Goal: Task Accomplishment & Management: Manage account settings

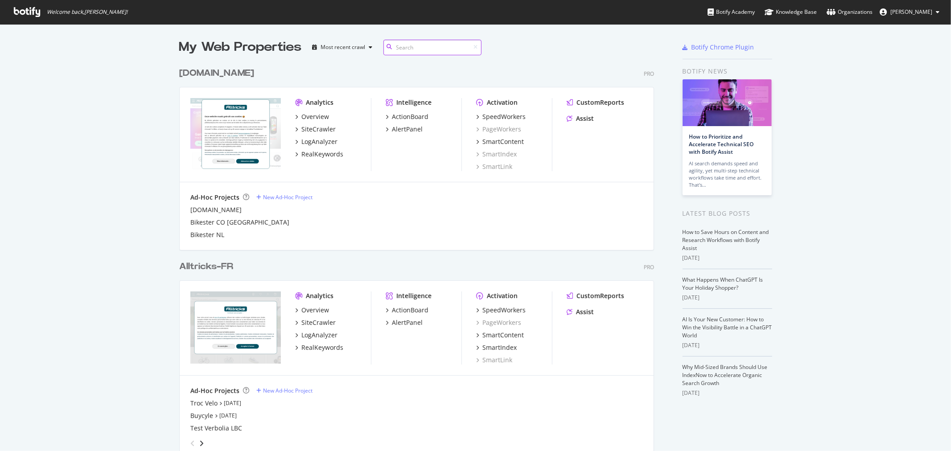
scroll to position [991, 474]
click at [325, 346] on div "RealKeywords" at bounding box center [322, 347] width 42 height 9
click at [311, 335] on div "LogAnalyzer" at bounding box center [319, 335] width 36 height 9
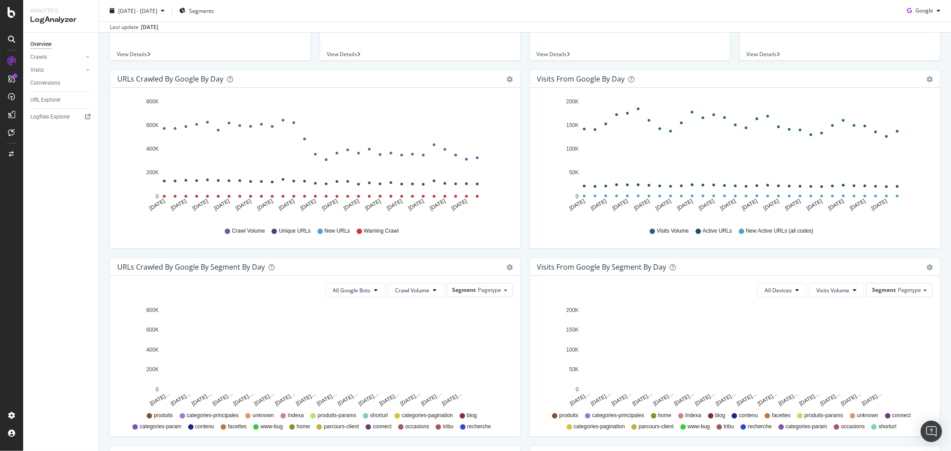
scroll to position [198, 0]
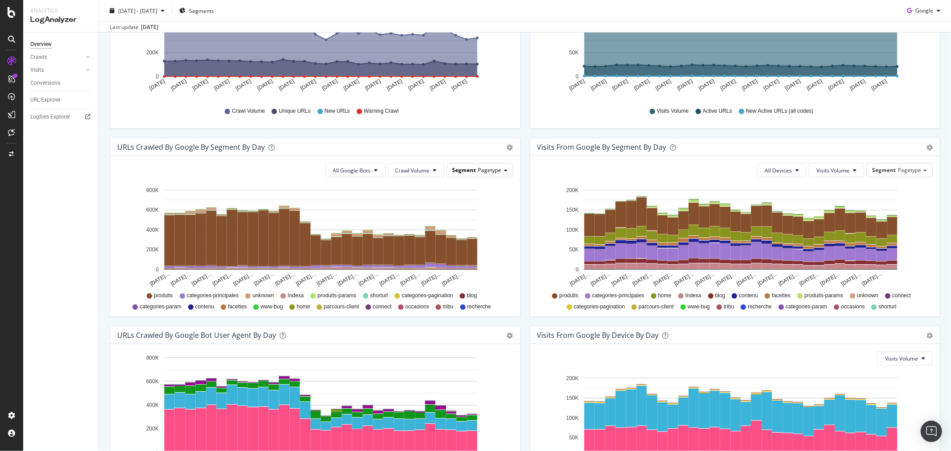
click at [474, 174] on div "Segment Pagetype" at bounding box center [480, 170] width 66 height 13
click at [470, 233] on div "Advanced selector >" at bounding box center [472, 231] width 71 height 12
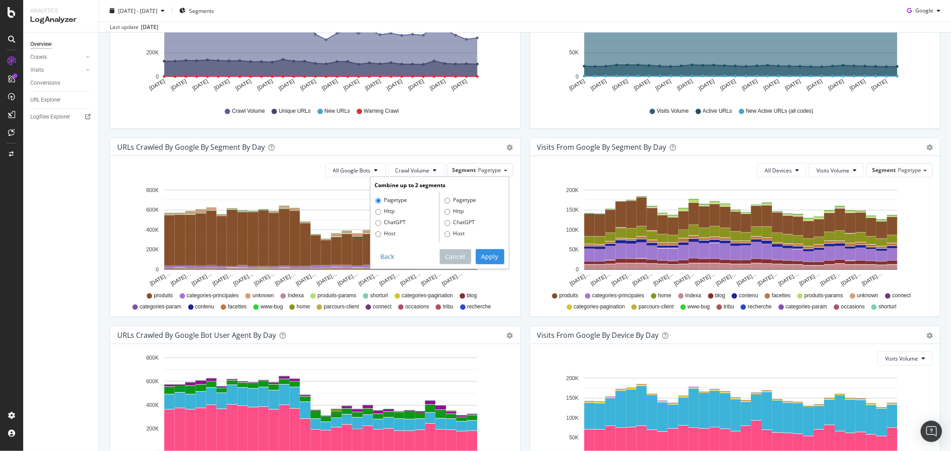
click at [458, 144] on div "URLs Crawled by Google By Segment By Day" at bounding box center [305, 147] width 376 height 9
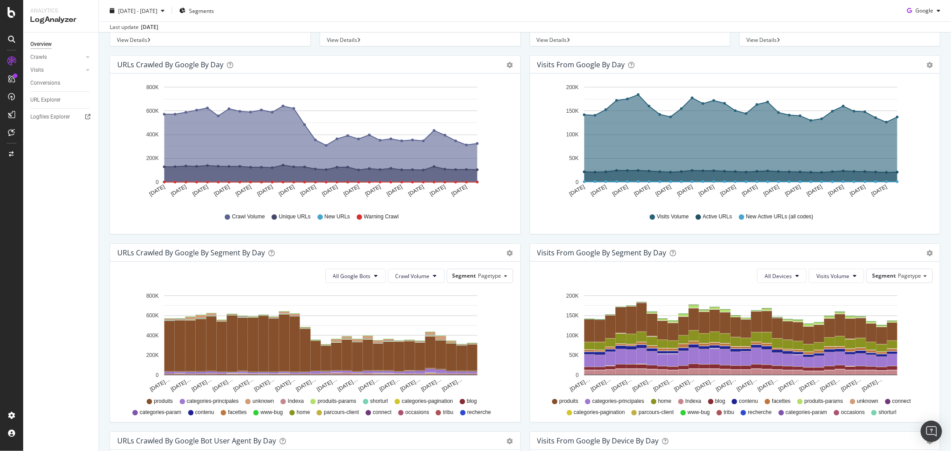
scroll to position [0, 0]
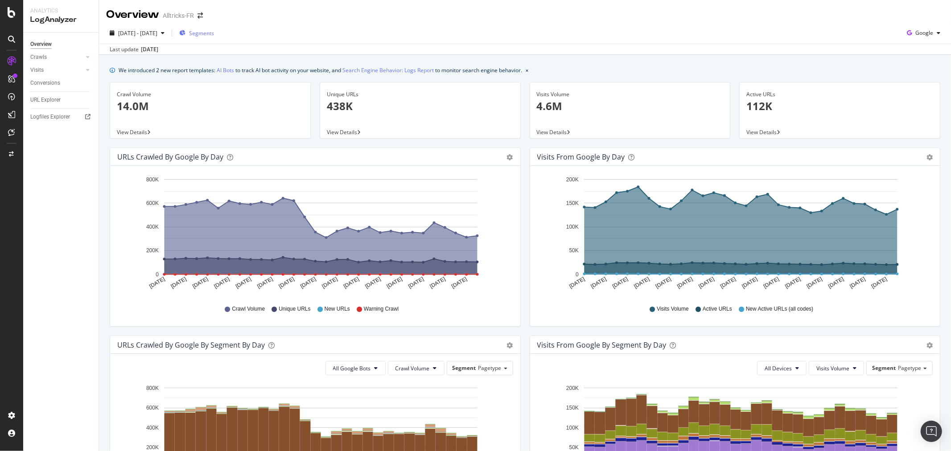
click at [214, 35] on span "Segments" at bounding box center [201, 33] width 25 height 8
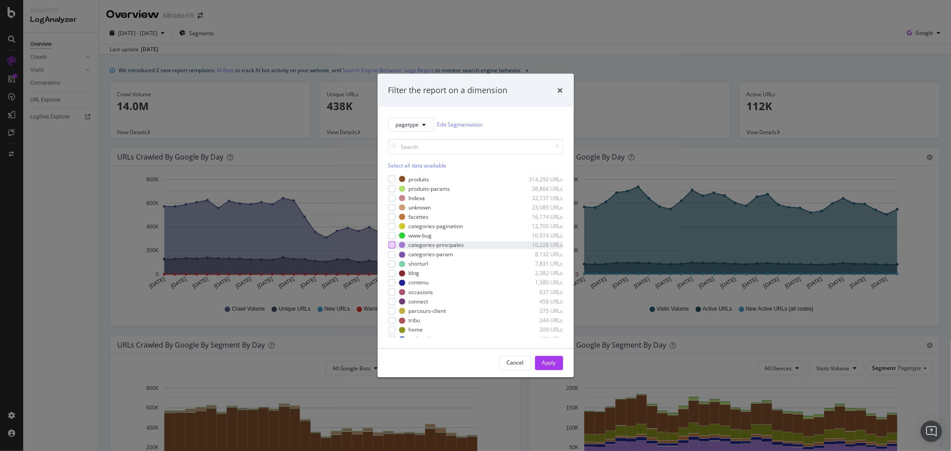
click at [390, 243] on div "modal" at bounding box center [391, 245] width 7 height 7
click at [544, 361] on div "Apply" at bounding box center [549, 363] width 14 height 8
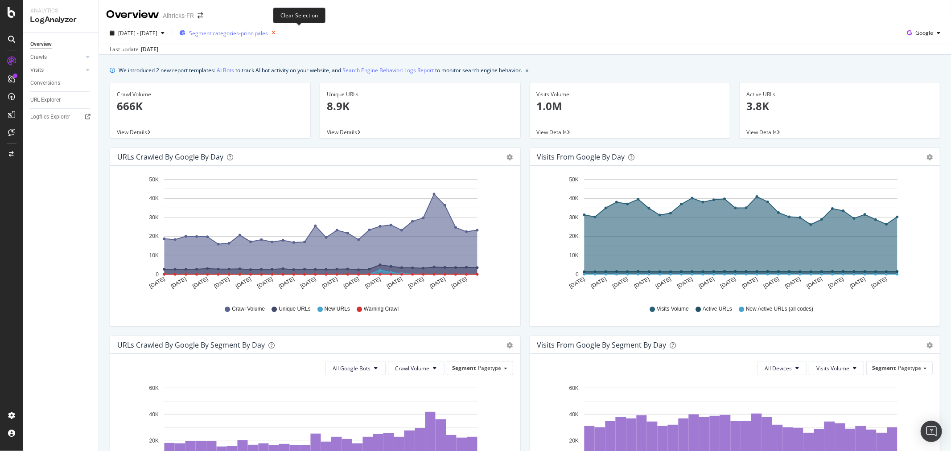
click at [279, 29] on icon "button" at bounding box center [273, 33] width 11 height 12
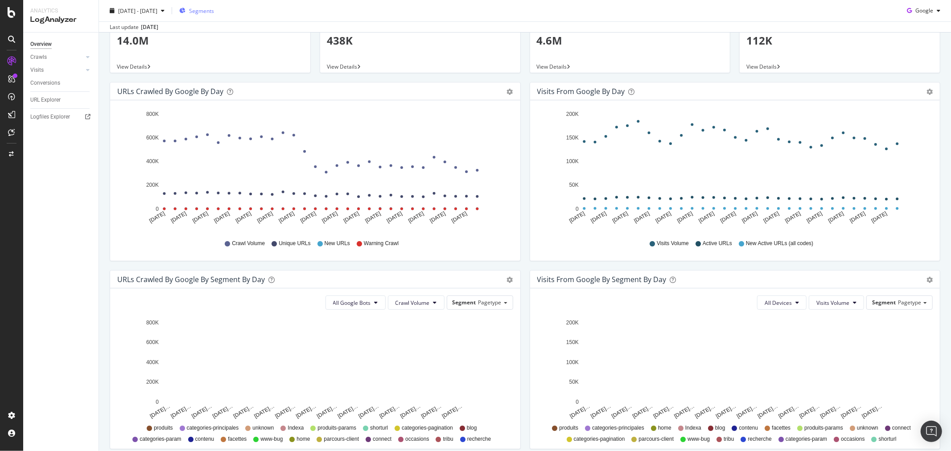
scroll to position [45, 0]
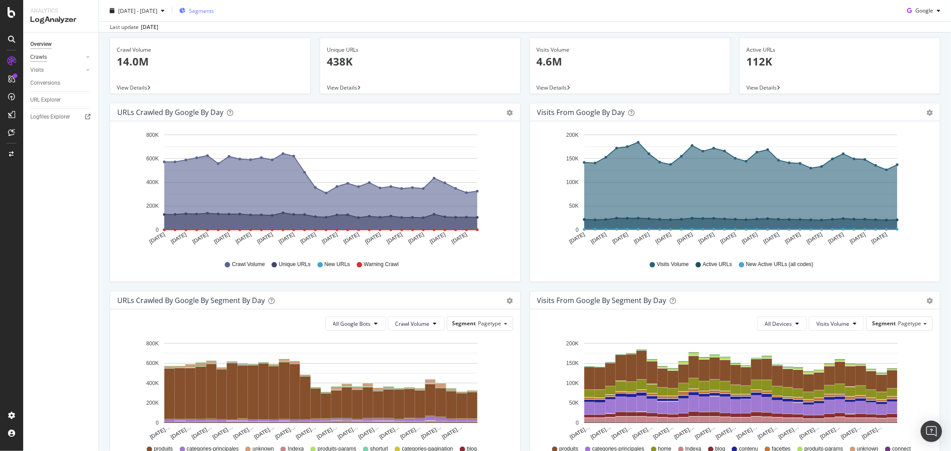
click at [37, 55] on div "Crawls" at bounding box center [38, 57] width 16 height 9
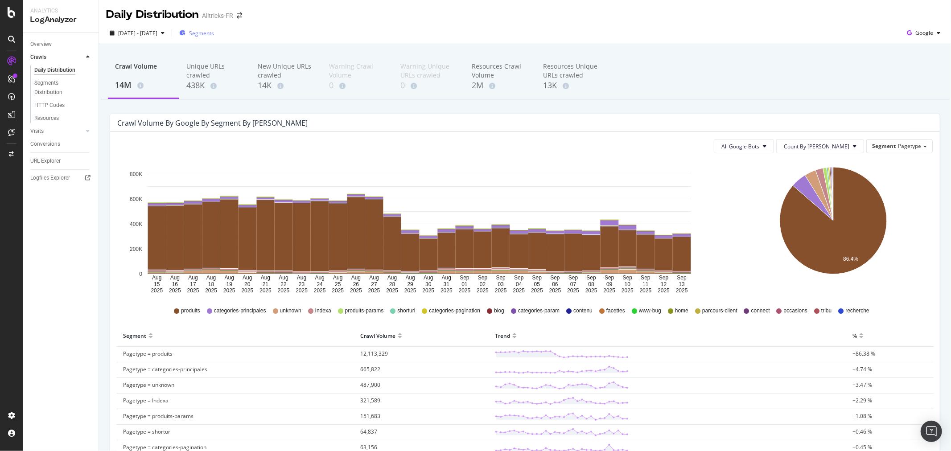
click at [214, 32] on span "Segments" at bounding box center [201, 33] width 25 height 8
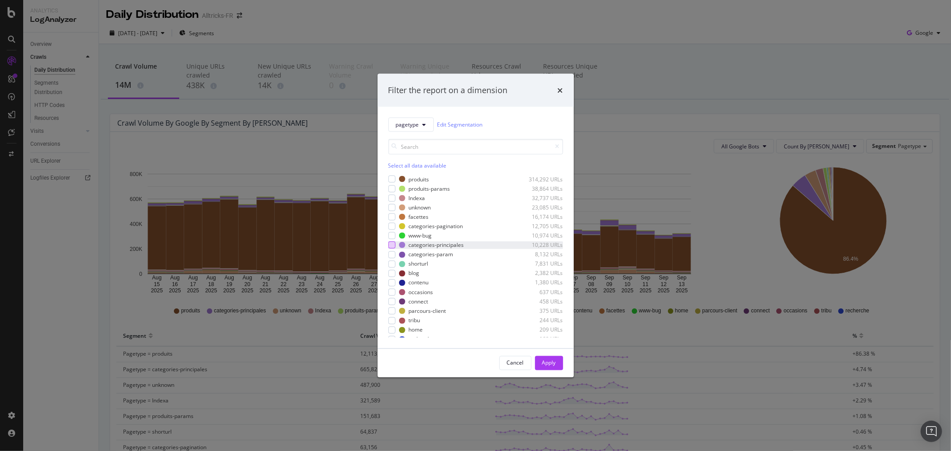
click at [389, 242] on div "modal" at bounding box center [391, 245] width 7 height 7
click at [554, 361] on div "Apply" at bounding box center [549, 363] width 14 height 8
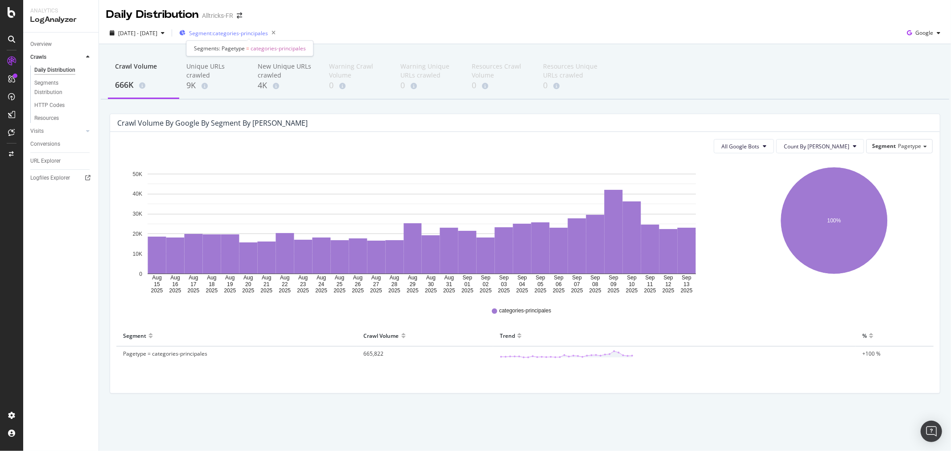
click at [233, 37] on span "Segment: categories-principales" at bounding box center [228, 33] width 79 height 8
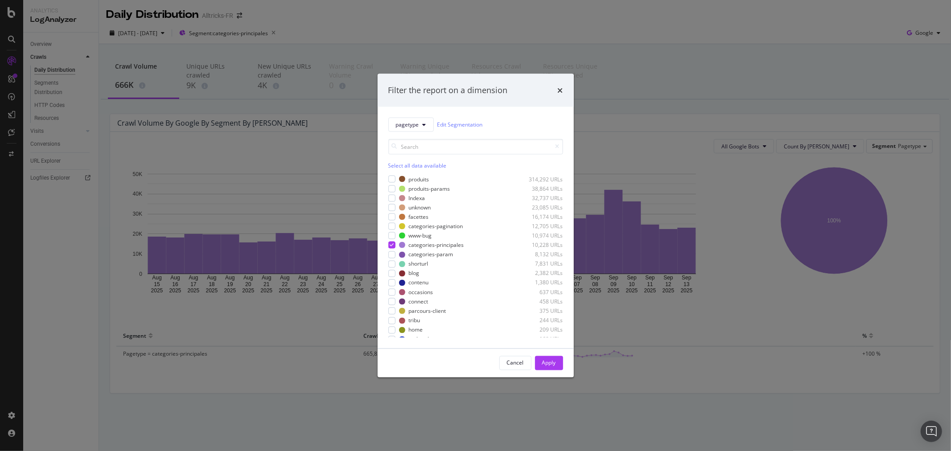
click at [422, 164] on div "Select all data available" at bounding box center [475, 165] width 175 height 8
click at [393, 176] on div "modal" at bounding box center [391, 179] width 7 height 7
click at [556, 363] on button "Apply" at bounding box center [549, 363] width 28 height 14
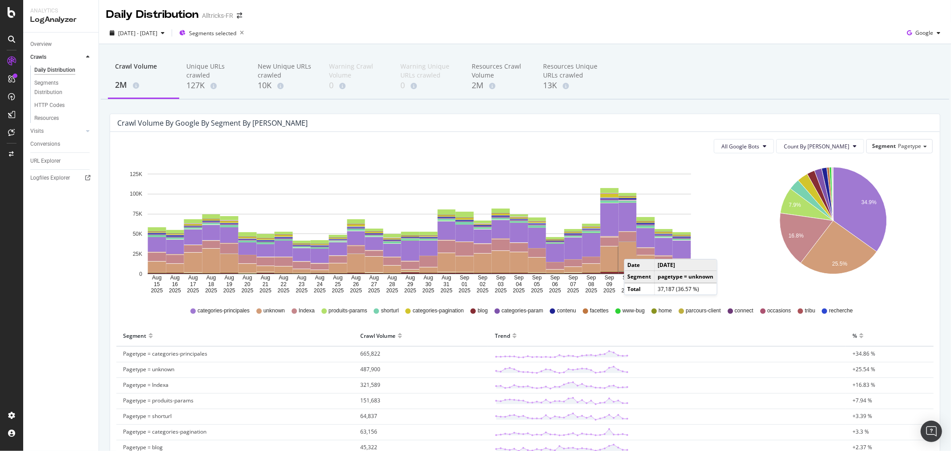
click at [633, 250] on rect "A chart." at bounding box center [628, 256] width 18 height 29
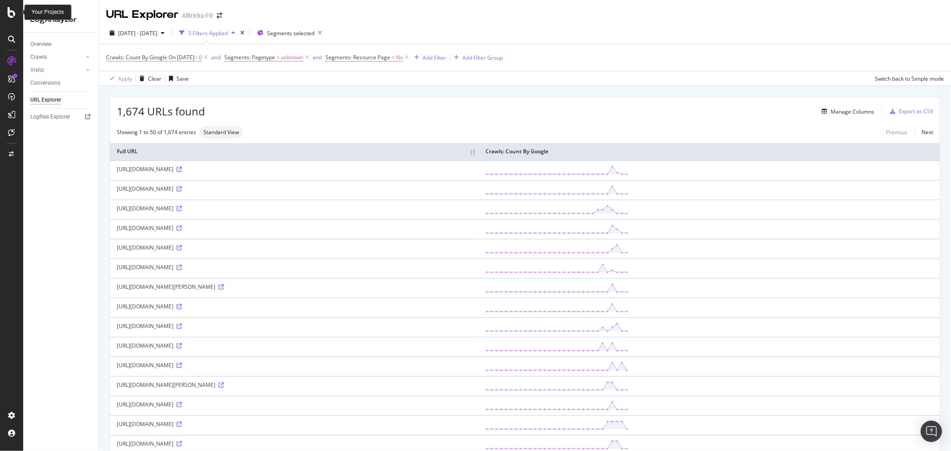
click at [7, 13] on div at bounding box center [11, 12] width 21 height 11
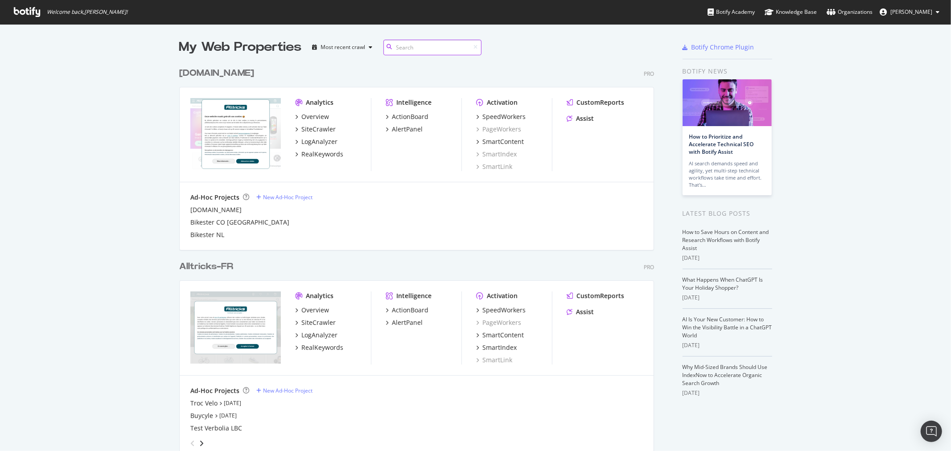
scroll to position [443, 936]
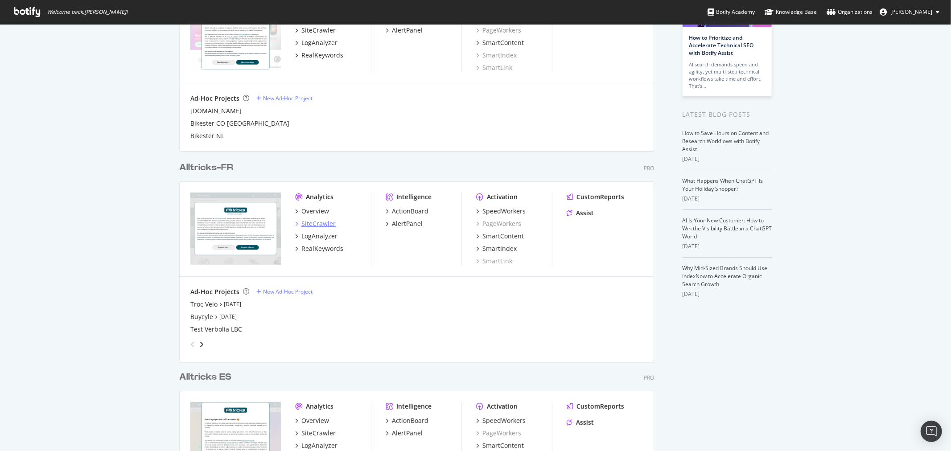
click at [324, 225] on div "SiteCrawler" at bounding box center [318, 223] width 34 height 9
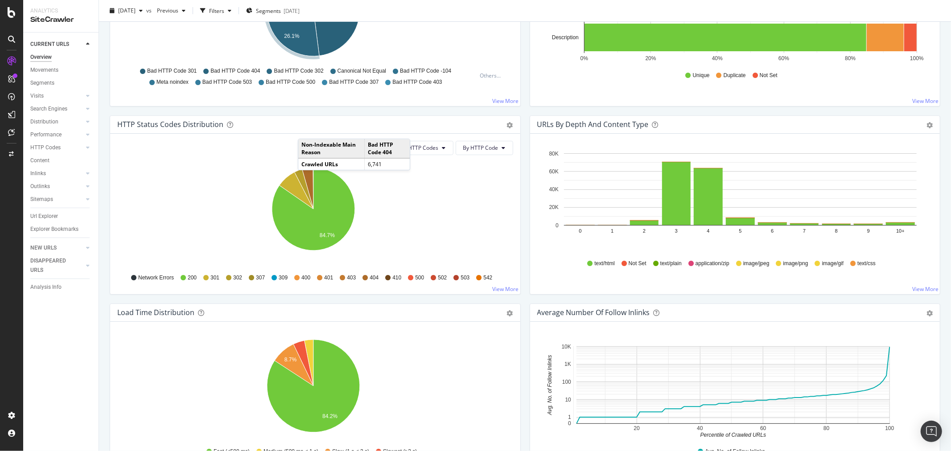
scroll to position [495, 0]
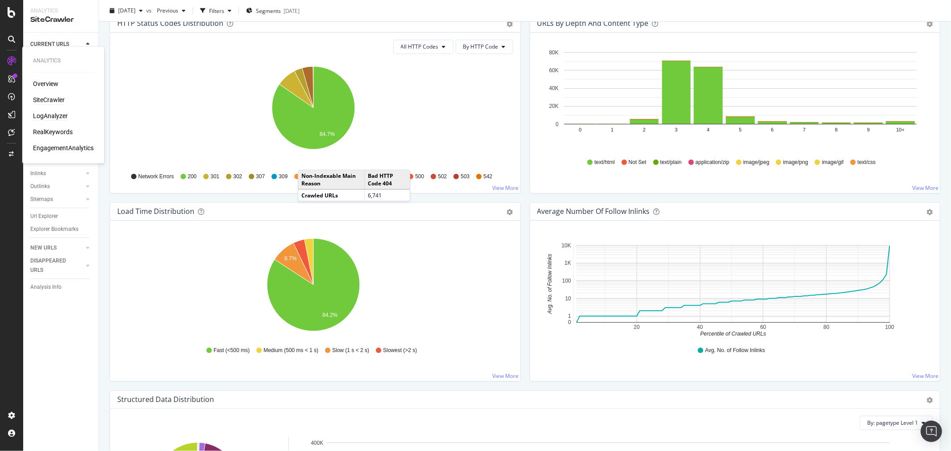
click at [51, 119] on div "LogAnalyzer" at bounding box center [50, 116] width 35 height 9
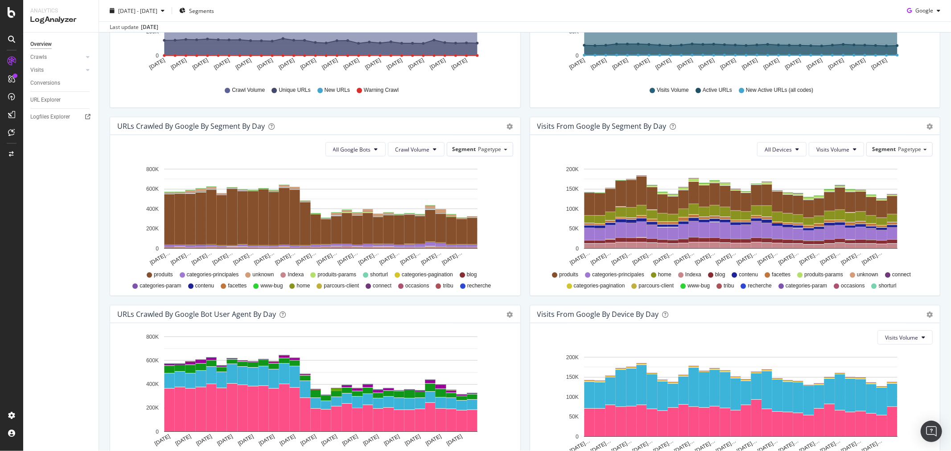
scroll to position [94, 0]
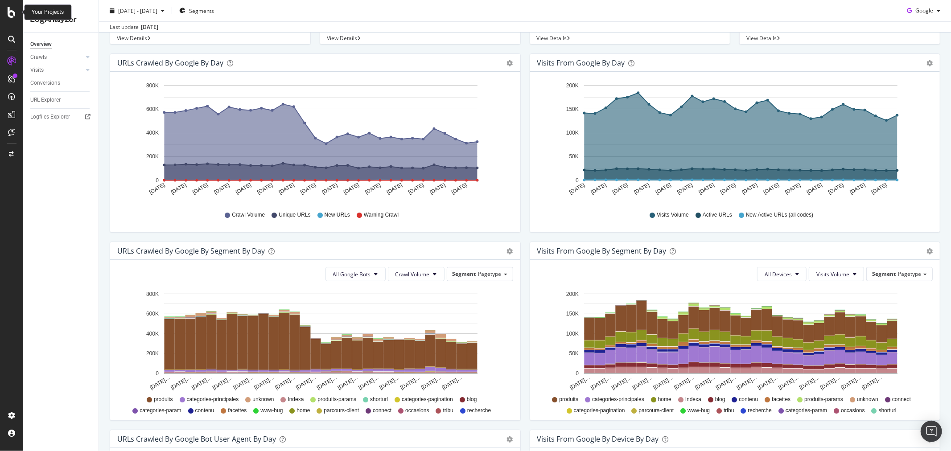
click at [16, 16] on div at bounding box center [11, 12] width 21 height 11
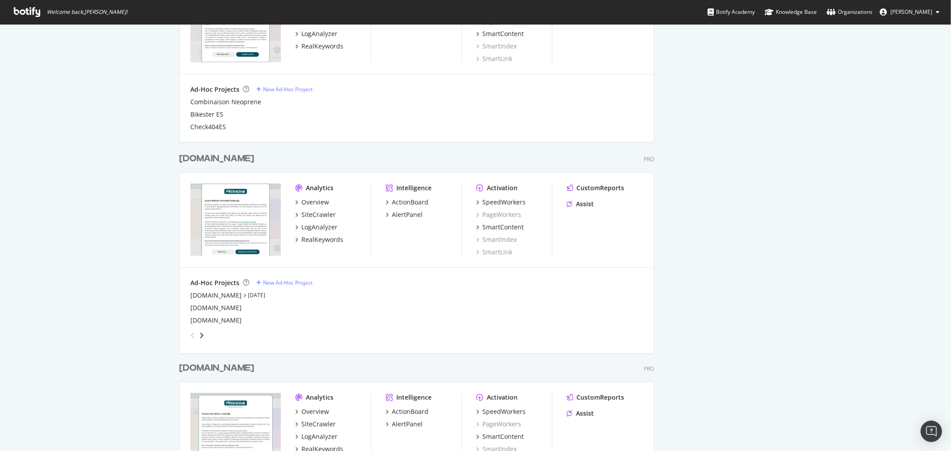
scroll to position [545, 0]
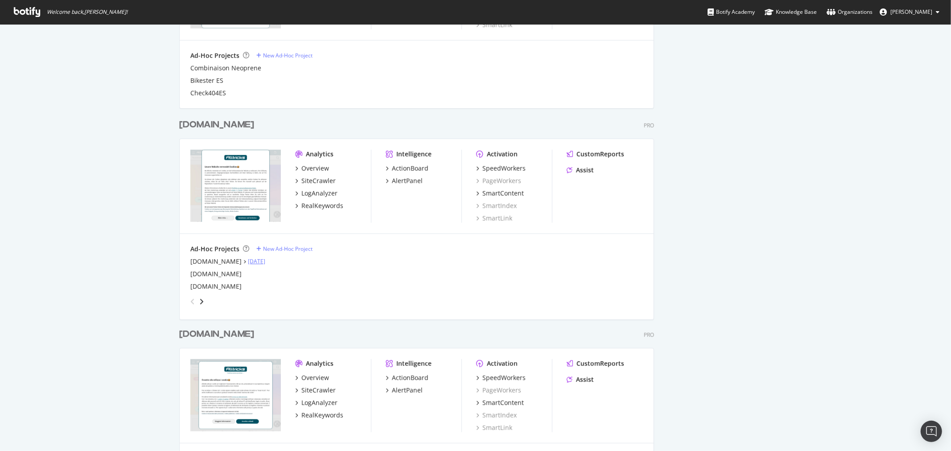
click at [248, 260] on link "Sep 14th 25" at bounding box center [256, 262] width 17 height 8
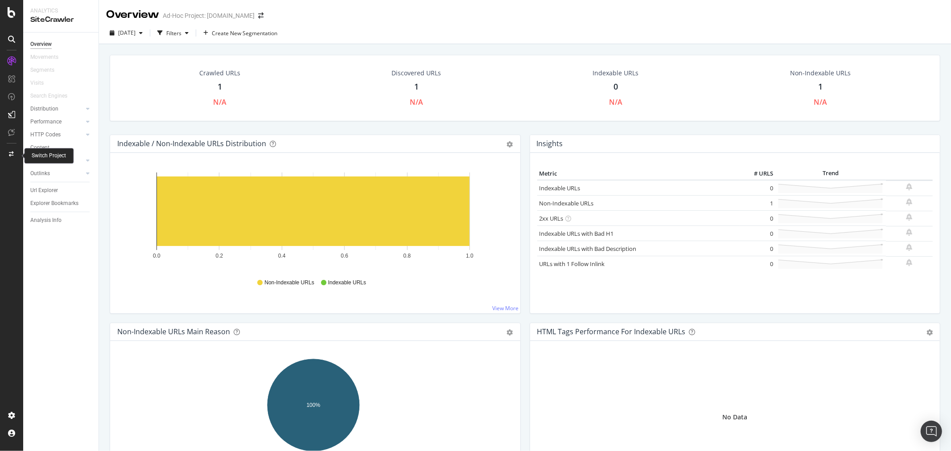
click at [13, 150] on div at bounding box center [11, 154] width 21 height 14
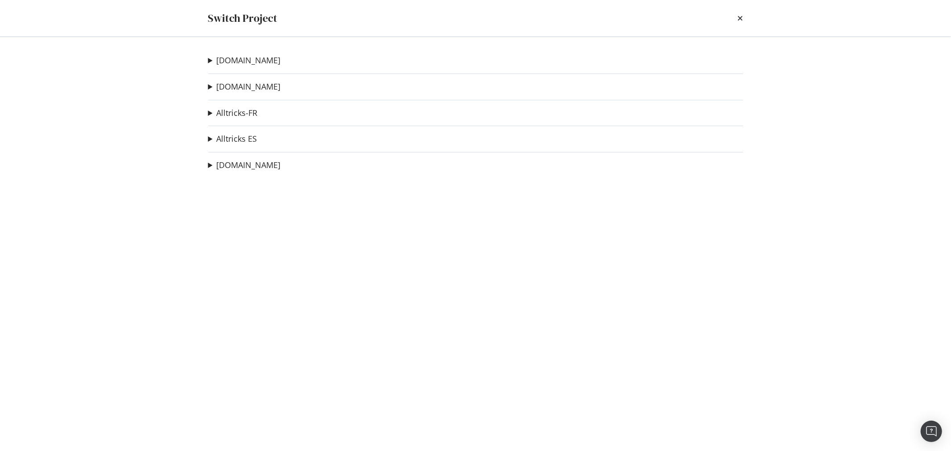
click at [13, 150] on div "Switch Project alltricks.de alltricks.co.uk Ad-Hoc Project bikester.ch Ad-Hoc P…" at bounding box center [475, 225] width 951 height 451
click at [52, 54] on div "Switch Project alltricks.de alltricks.co.uk Ad-Hoc Project bikester.ch Ad-Hoc P…" at bounding box center [475, 225] width 951 height 451
click at [741, 17] on icon "times" at bounding box center [739, 18] width 5 height 7
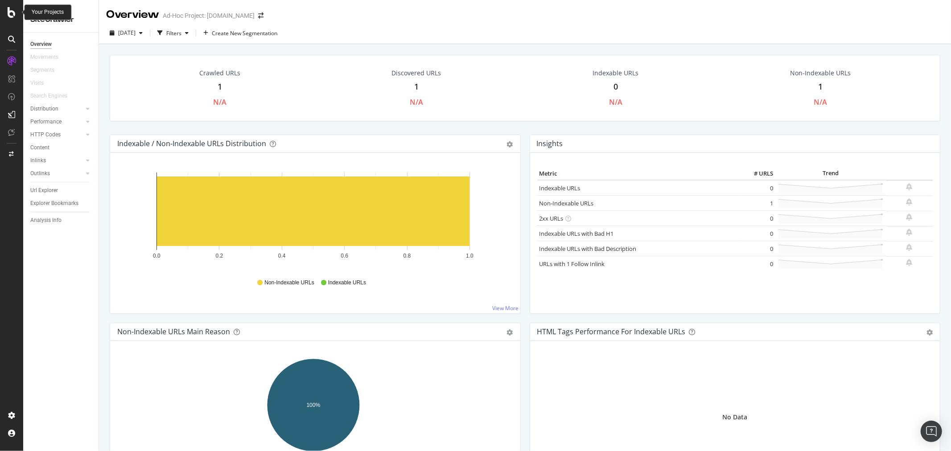
click at [6, 12] on div at bounding box center [11, 12] width 21 height 11
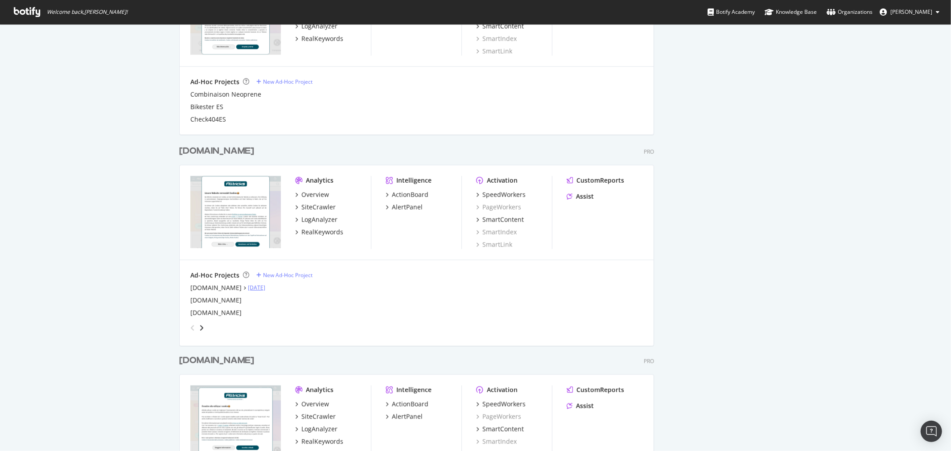
scroll to position [594, 0]
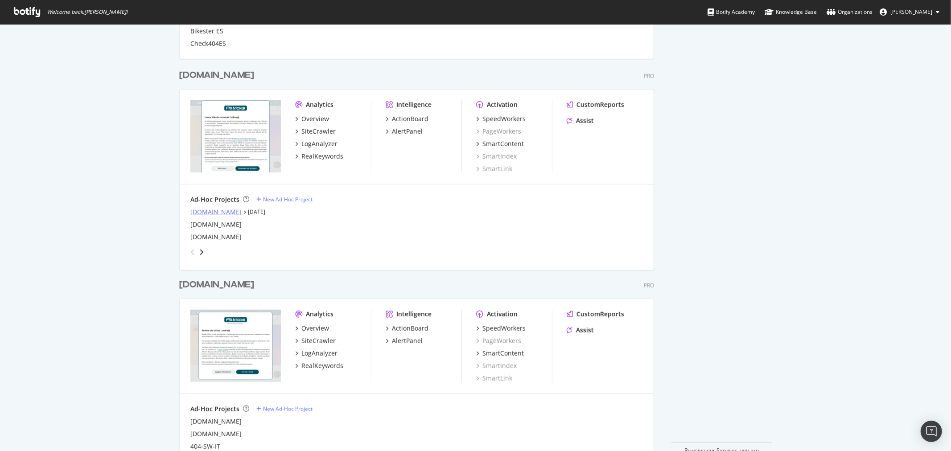
click at [215, 211] on div "alltricks.co.uk" at bounding box center [215, 212] width 51 height 9
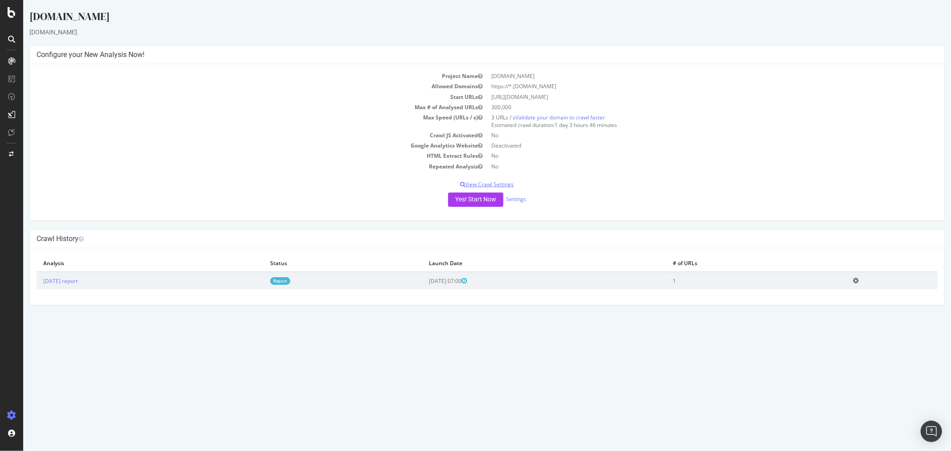
click at [507, 185] on p "View Crawl Settings" at bounding box center [486, 184] width 901 height 8
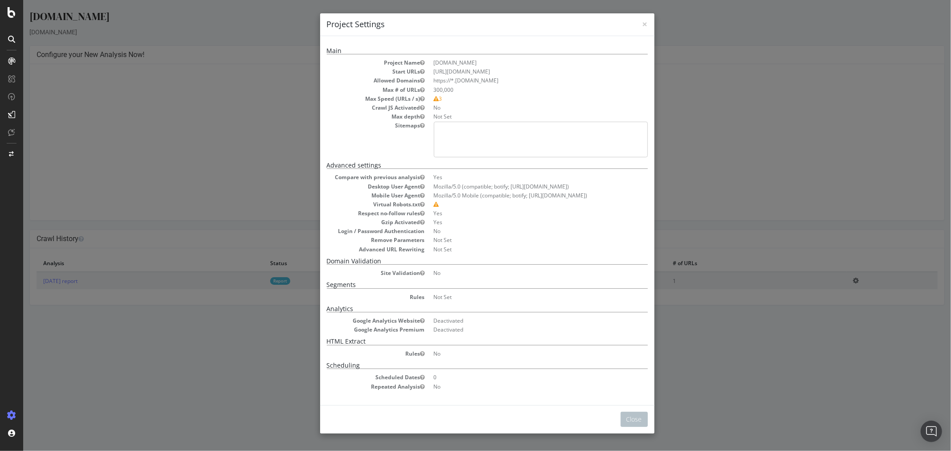
click at [643, 20] on div "× Close Project Settings" at bounding box center [487, 24] width 334 height 23
click at [643, 22] on div "× Close Project Settings" at bounding box center [487, 24] width 334 height 23
click at [626, 32] on div "× Close Project Settings" at bounding box center [487, 24] width 334 height 23
click at [642, 23] on span "×" at bounding box center [644, 24] width 5 height 12
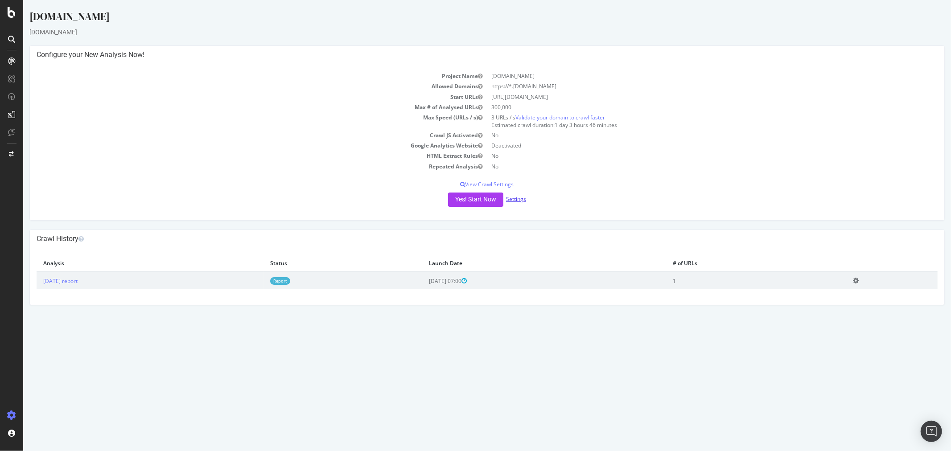
click at [513, 201] on link "Settings" at bounding box center [515, 199] width 20 height 8
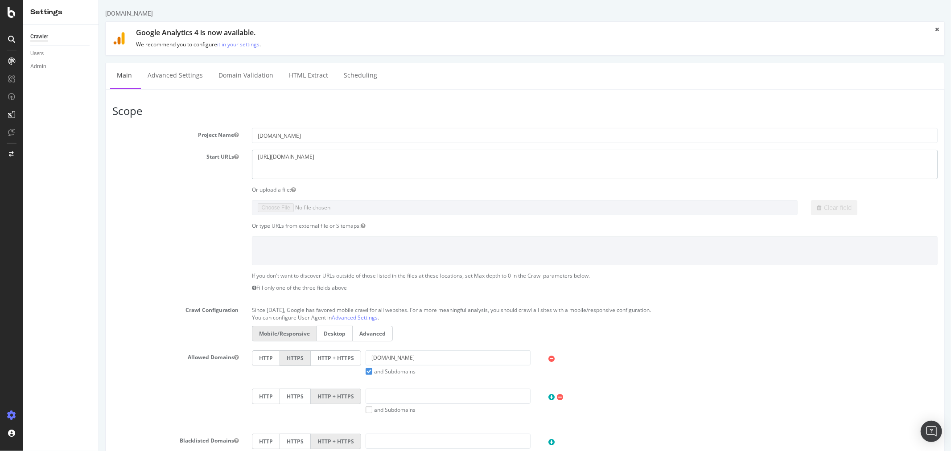
click at [343, 158] on textarea "https://www.alltricks.co.uk" at bounding box center [593, 164] width 685 height 29
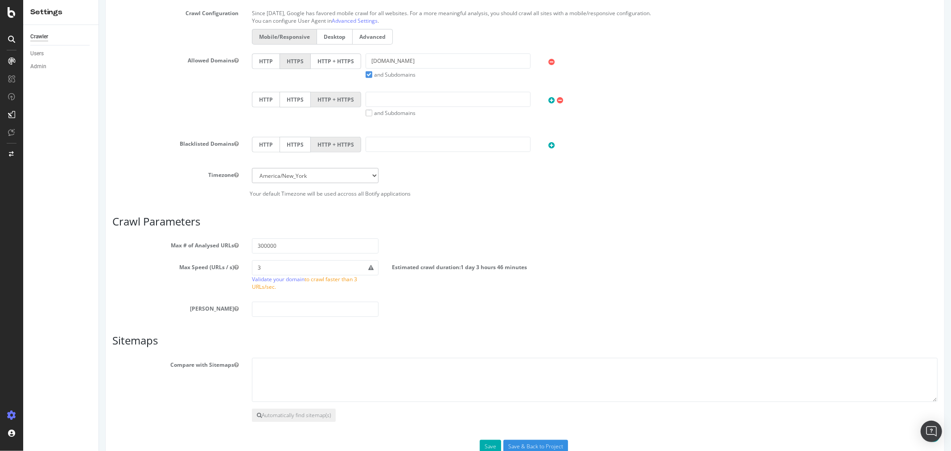
scroll to position [247, 0]
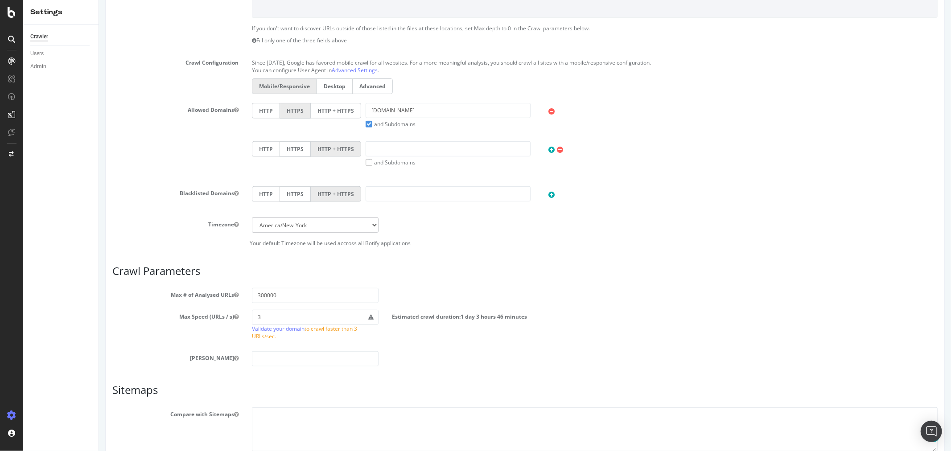
type textarea "https://www.alltricks.co.uk/"
drag, startPoint x: 459, startPoint y: 109, endPoint x: 283, endPoint y: 102, distance: 175.3
click at [283, 103] on div "HTTP HTTPS HTTP + HTTPS www.alltricks.co.uk and Subdomains User Agent: Mobile D…" at bounding box center [594, 115] width 694 height 25
paste input "https://*.alltricks.com"
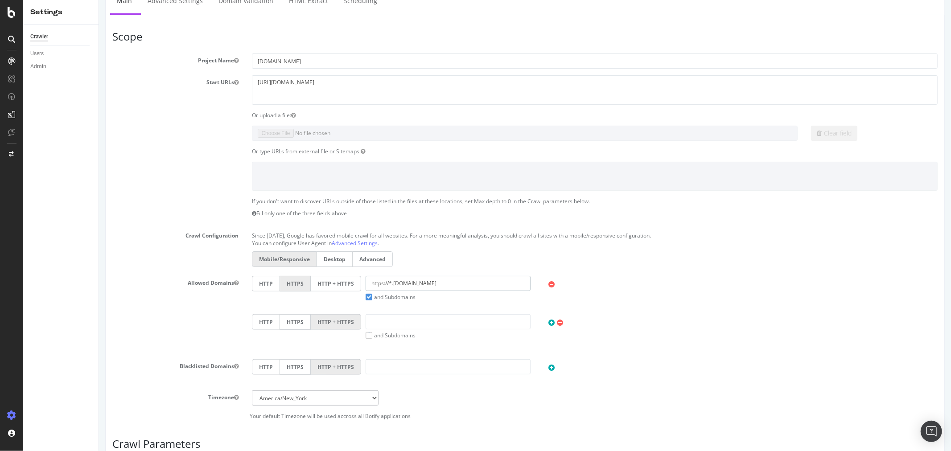
scroll to position [0, 0]
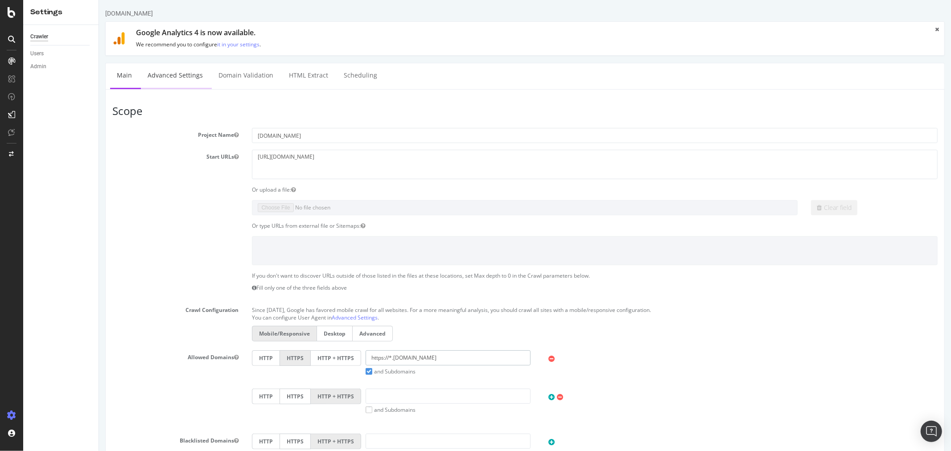
type input "https://*.alltricks.co.uk"
click at [180, 70] on link "Advanced Settings" at bounding box center [174, 75] width 69 height 25
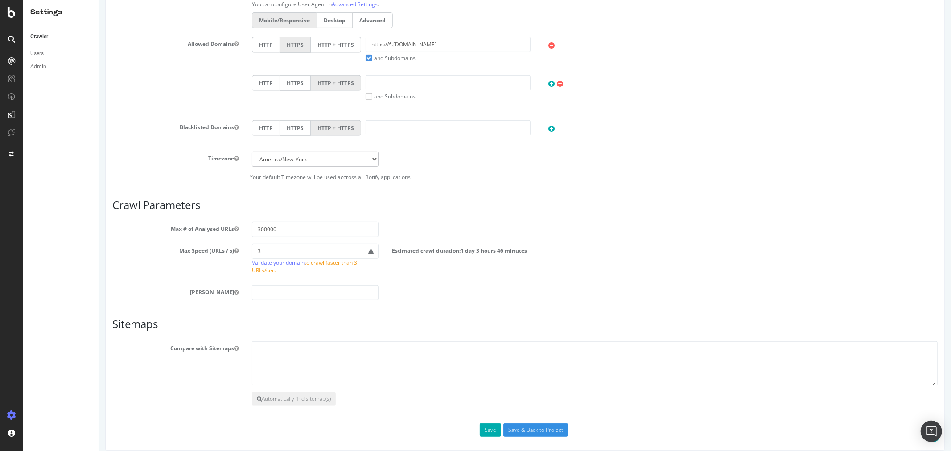
scroll to position [322, 0]
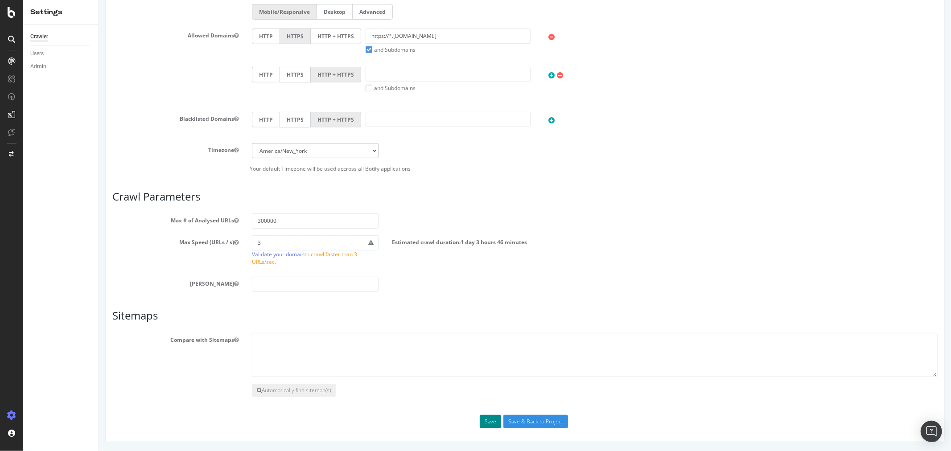
click at [484, 421] on button "Save" at bounding box center [489, 421] width 21 height 13
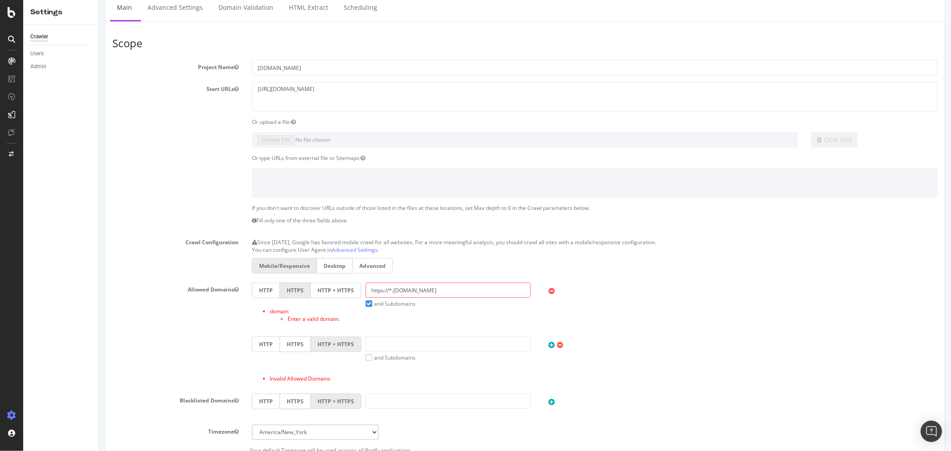
scroll to position [99, 0]
drag, startPoint x: 390, startPoint y: 290, endPoint x: 348, endPoint y: 290, distance: 41.4
click at [348, 290] on div "HTTP HTTPS HTTP + HTTPS https://*.alltricks.co.uk and Subdomains User Agent: Mo…" at bounding box center [594, 294] width 694 height 25
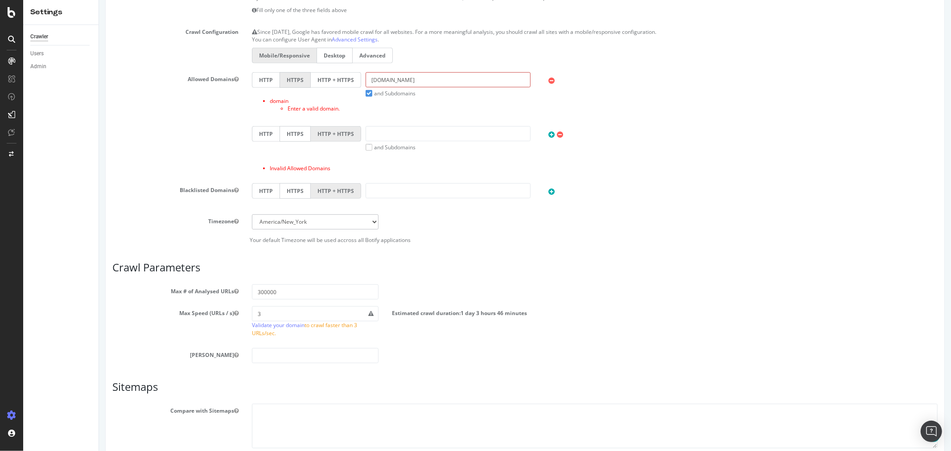
scroll to position [381, 0]
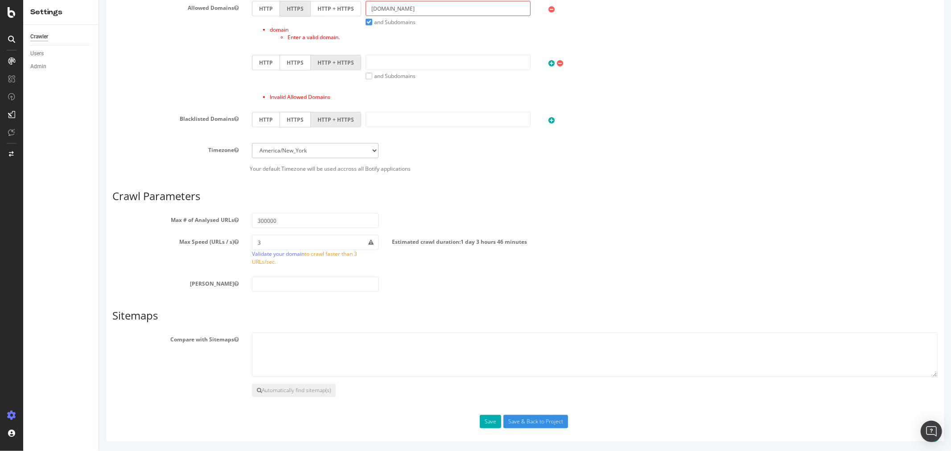
type input "alltricks.co.uk"
click at [485, 429] on div "Scope Project Name alltricks.co.uk Start URLs https://www.alltricks.co.uk/ Or u…" at bounding box center [524, 91] width 839 height 702
click at [486, 420] on button "Save" at bounding box center [489, 421] width 21 height 13
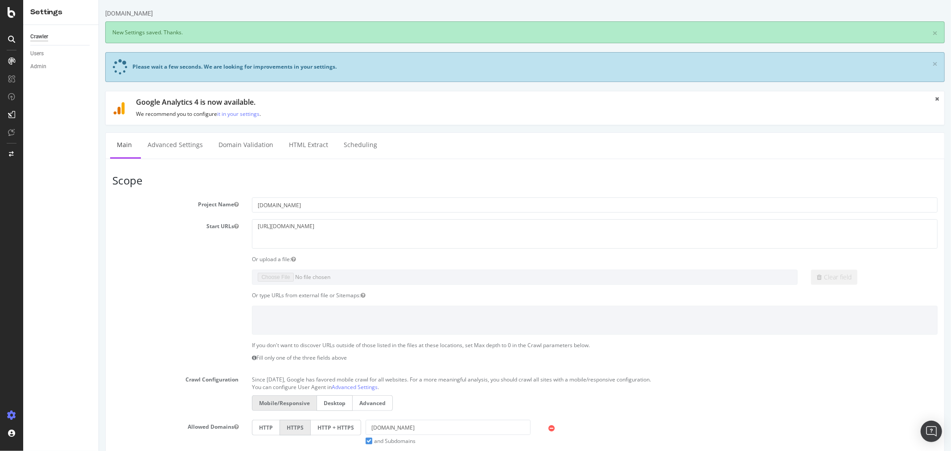
scroll to position [0, 0]
click at [181, 148] on link "Advanced Settings" at bounding box center [174, 145] width 69 height 25
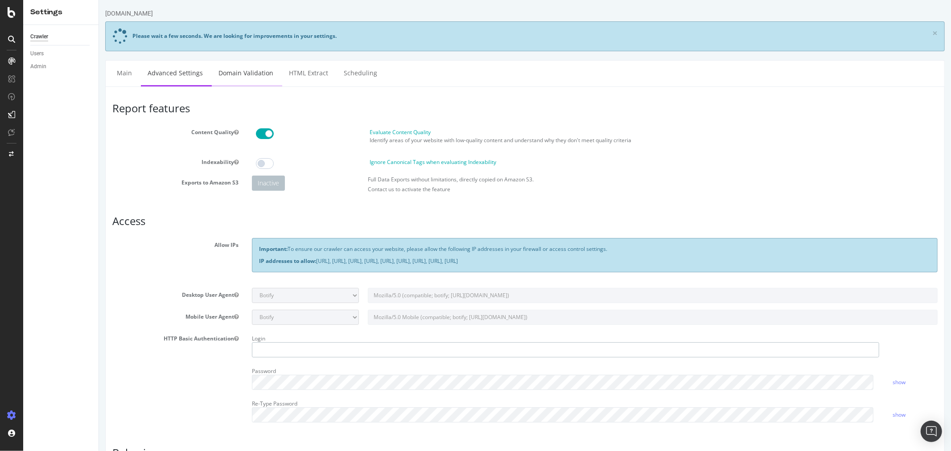
type input "victor_alltricks"
drag, startPoint x: 249, startPoint y: 78, endPoint x: 514, endPoint y: 51, distance: 266.0
click at [249, 78] on link "Domain Validation" at bounding box center [245, 73] width 68 height 25
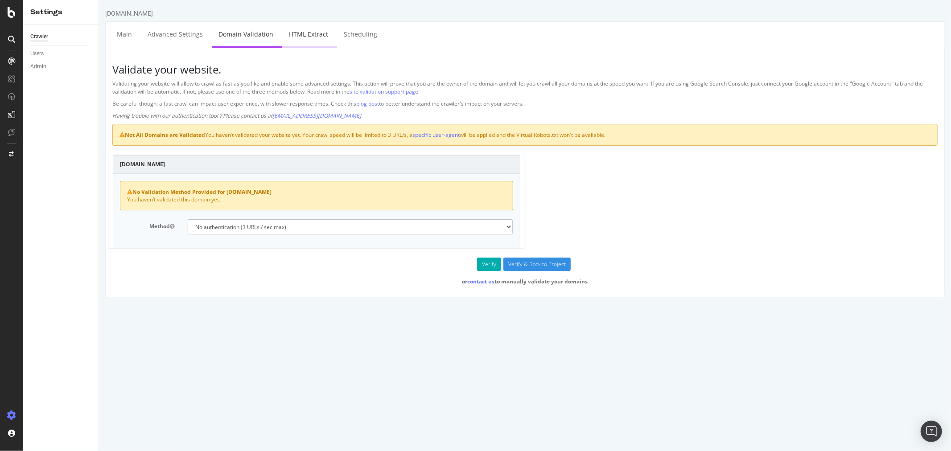
click at [320, 36] on link "HTML Extract" at bounding box center [308, 34] width 53 height 25
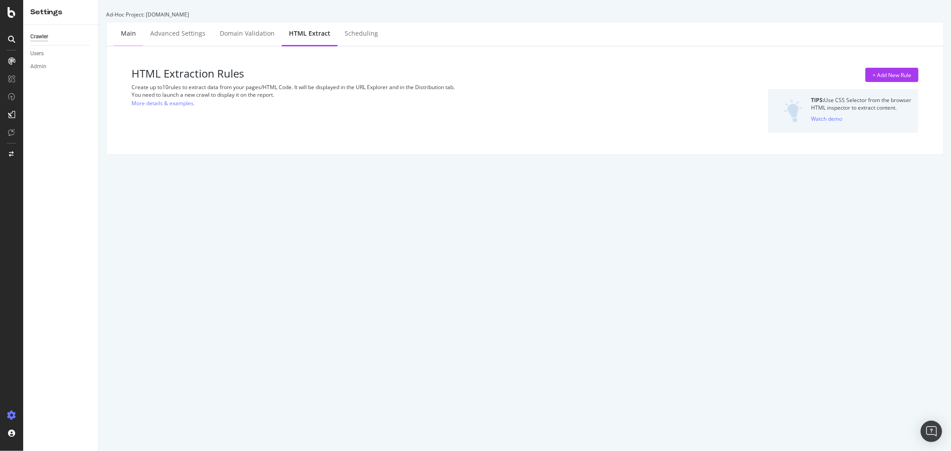
click at [116, 32] on div "Main" at bounding box center [128, 34] width 29 height 25
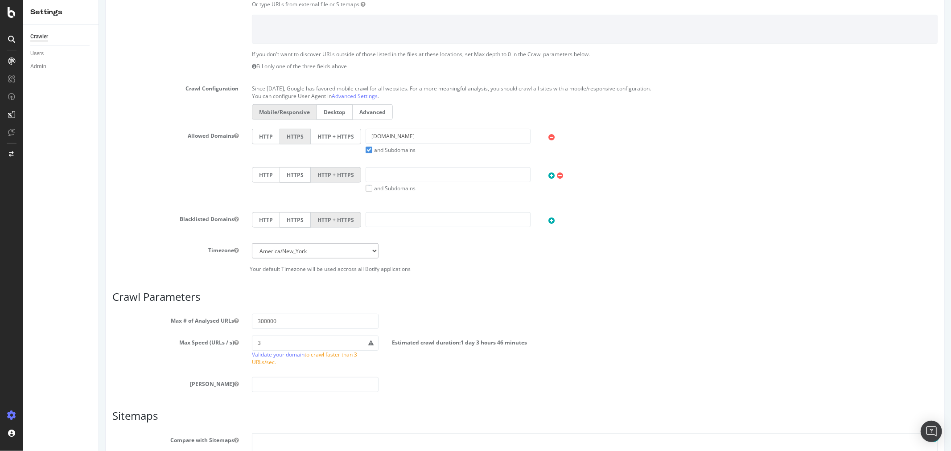
scroll to position [361, 0]
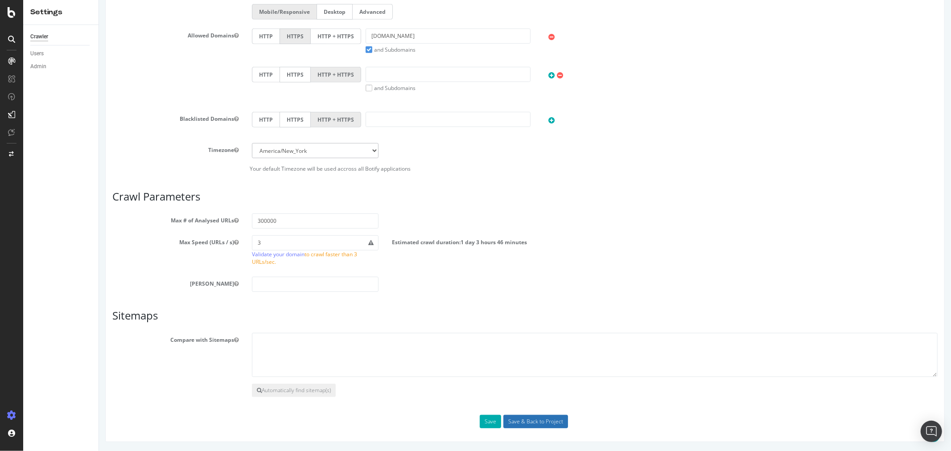
click at [526, 417] on input "Save & Back to Project" at bounding box center [535, 421] width 65 height 13
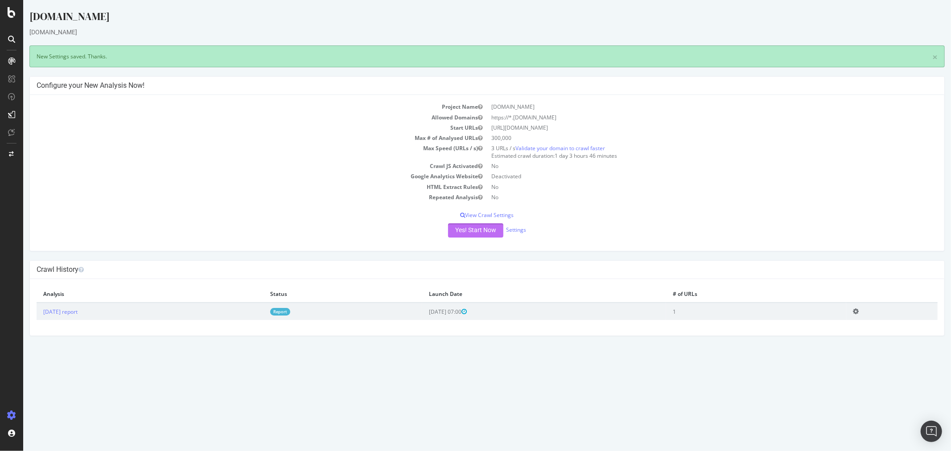
click at [486, 232] on button "Yes! Start Now" at bounding box center [474, 230] width 55 height 14
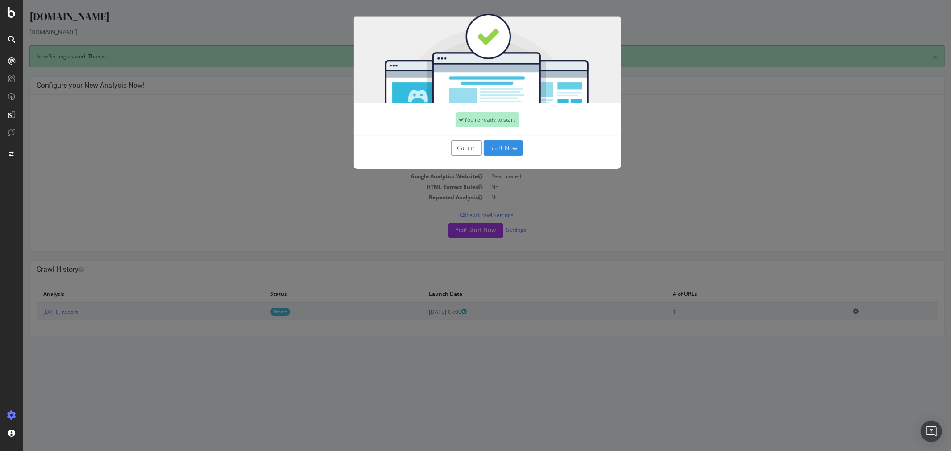
click at [500, 145] on button "Start Now" at bounding box center [502, 147] width 39 height 15
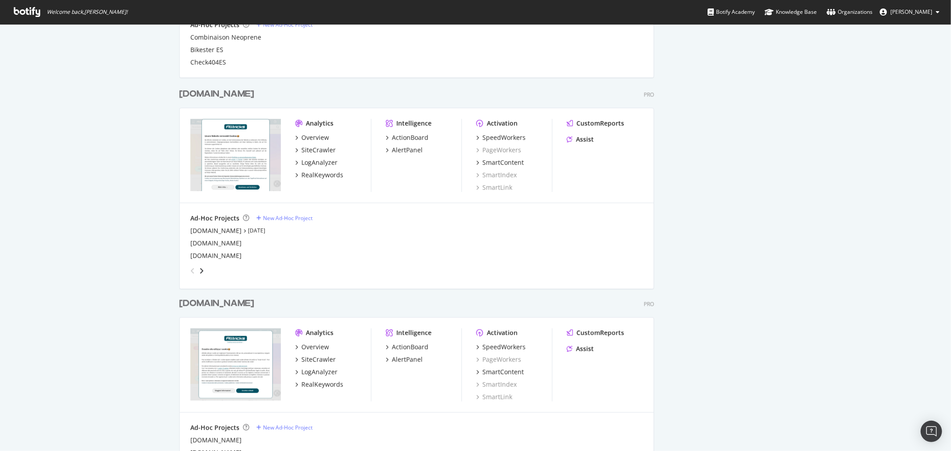
scroll to position [618, 0]
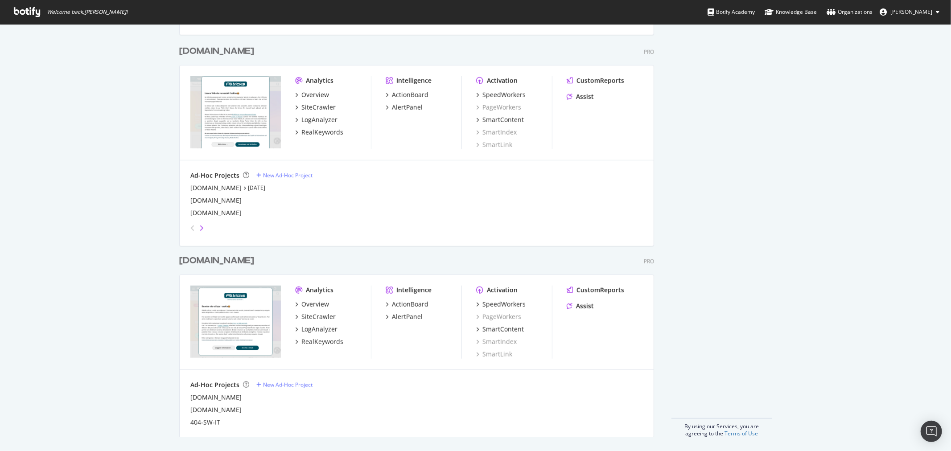
click at [199, 225] on icon "angle-right" at bounding box center [201, 228] width 4 height 7
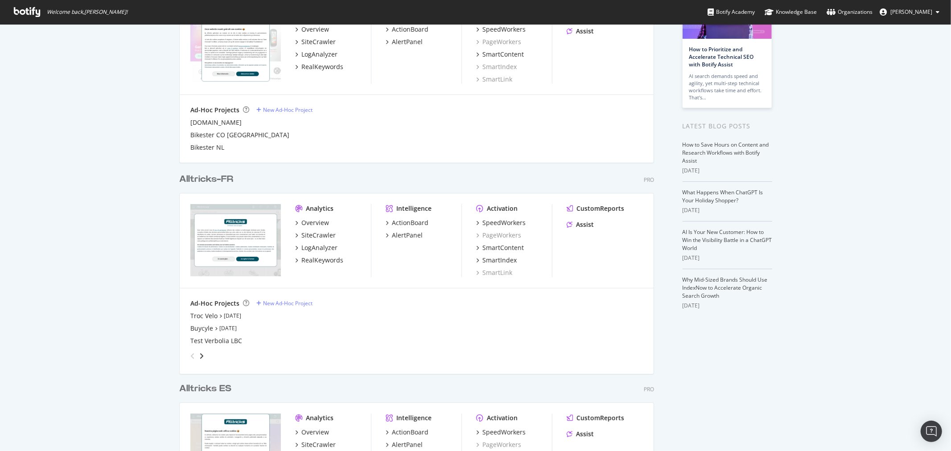
scroll to position [74, 0]
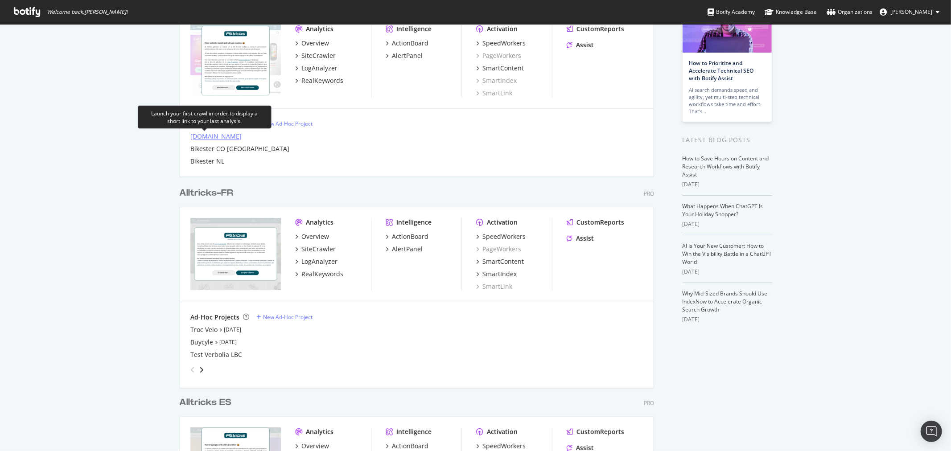
click at [213, 138] on div "[DOMAIN_NAME]" at bounding box center [215, 136] width 51 height 9
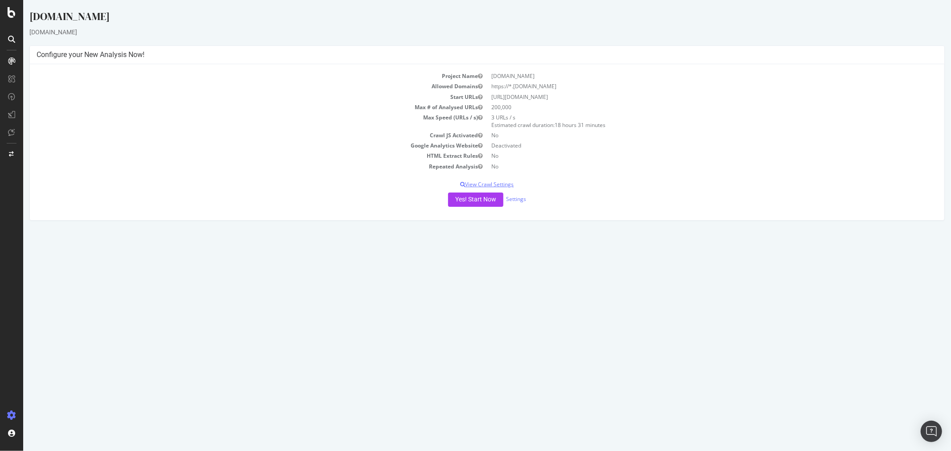
click at [495, 183] on p "View Crawl Settings" at bounding box center [486, 184] width 901 height 8
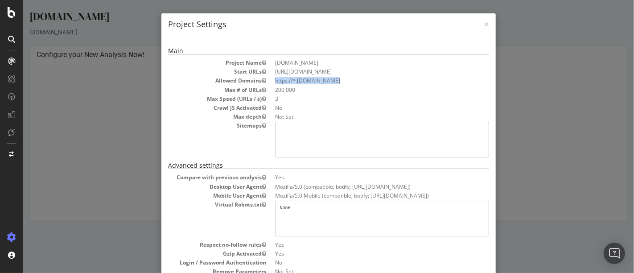
drag, startPoint x: 328, startPoint y: 78, endPoint x: 268, endPoint y: 84, distance: 60.4
click at [268, 84] on dl "Project Name alltricks.com Start URLs https://www.alltricks.com/ Allowed Domain…" at bounding box center [328, 108] width 321 height 98
copy li "https://*.[DOMAIN_NAME]"
click at [523, 70] on div "× Close Project Settings Main Project Name alltricks.com Start URLs https://www…" at bounding box center [328, 136] width 610 height 273
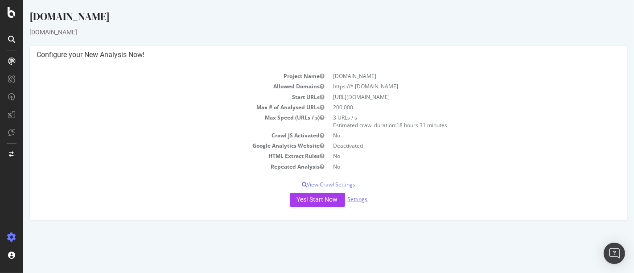
click at [354, 199] on link "Settings" at bounding box center [357, 199] width 20 height 8
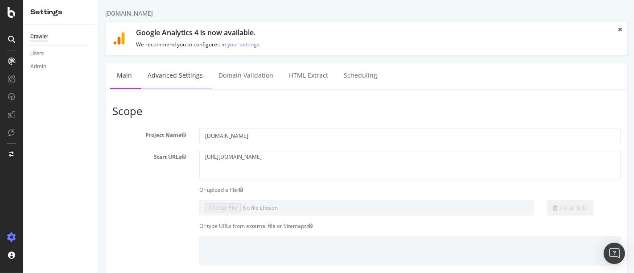
click at [178, 72] on link "Advanced Settings" at bounding box center [174, 75] width 69 height 25
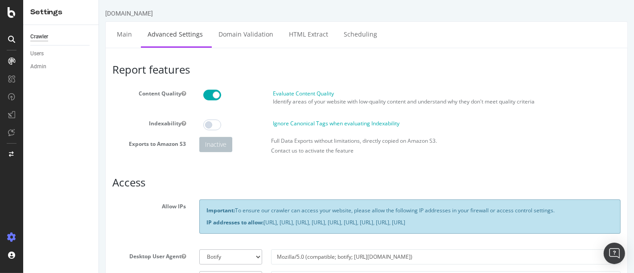
type input "victor_alltricks"
drag, startPoint x: 234, startPoint y: 32, endPoint x: 356, endPoint y: 41, distance: 122.9
click at [234, 32] on link "Domain Validation" at bounding box center [245, 34] width 68 height 25
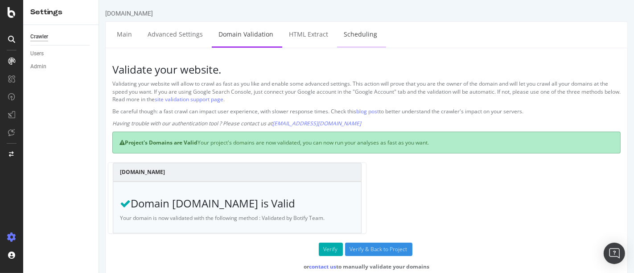
click at [344, 39] on link "Scheduling" at bounding box center [359, 34] width 47 height 25
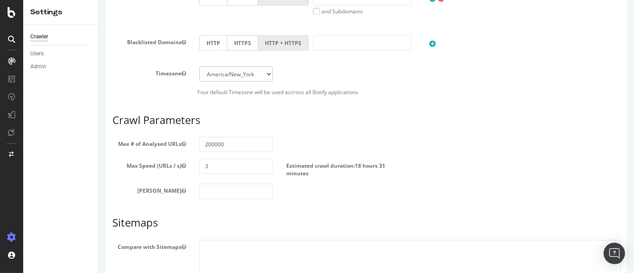
scroll to position [488, 0]
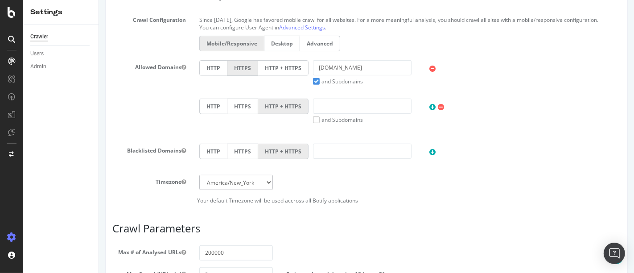
scroll to position [92, 0]
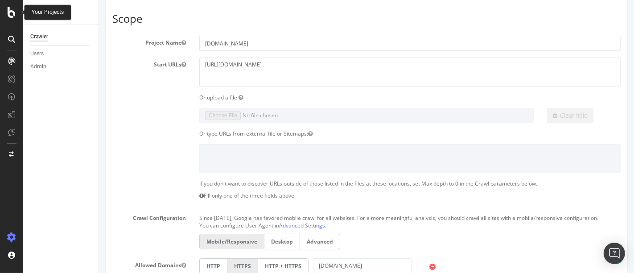
click at [8, 13] on icon at bounding box center [12, 12] width 8 height 11
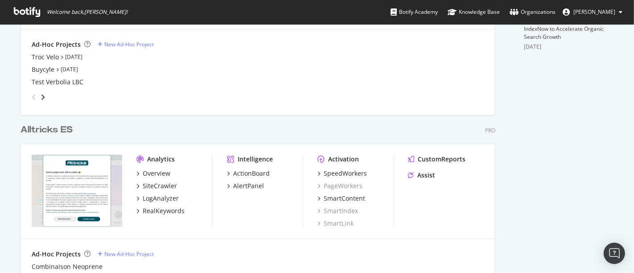
scroll to position [198, 0]
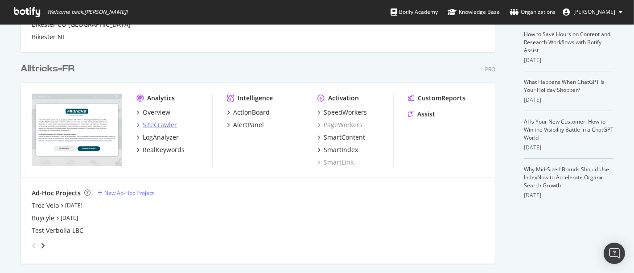
click at [163, 120] on div "SiteCrawler" at bounding box center [160, 124] width 34 height 9
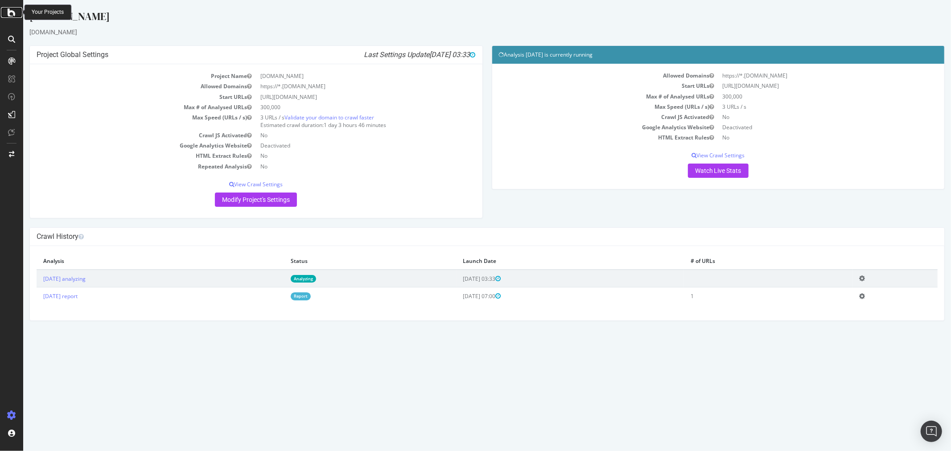
click at [12, 16] on icon at bounding box center [12, 12] width 8 height 11
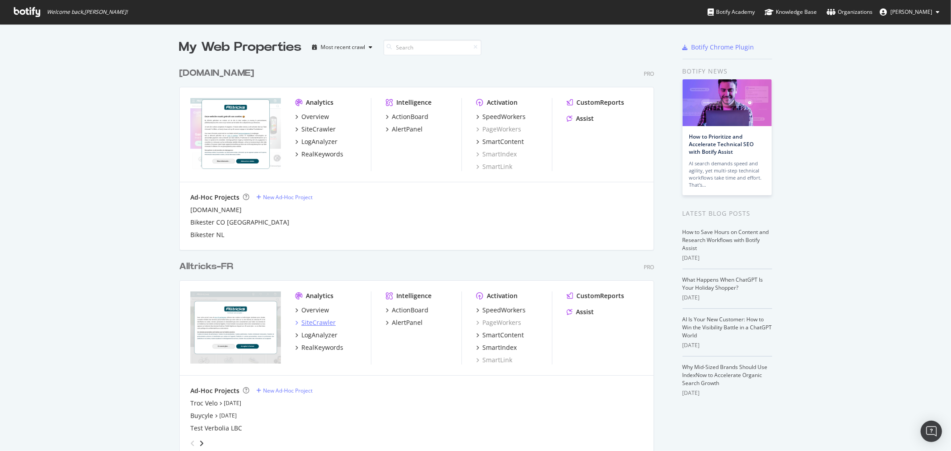
click at [318, 319] on div "SiteCrawler" at bounding box center [318, 322] width 34 height 9
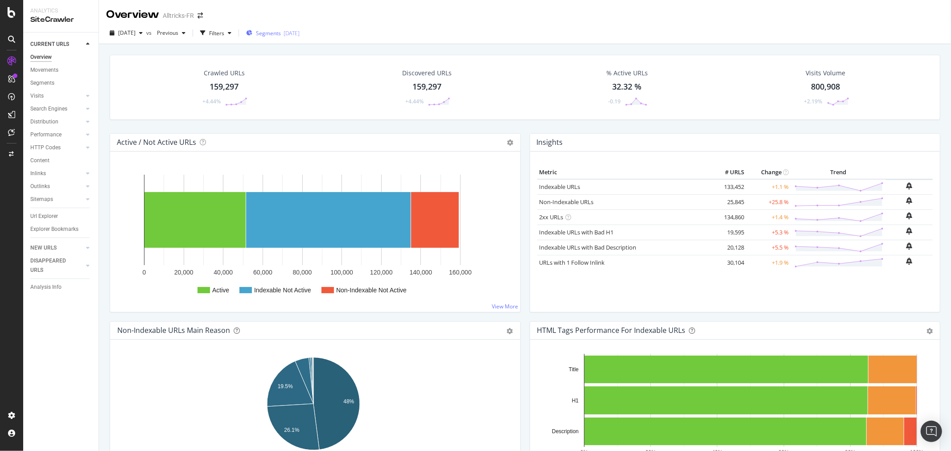
click at [281, 36] on span "Segments" at bounding box center [268, 33] width 25 height 8
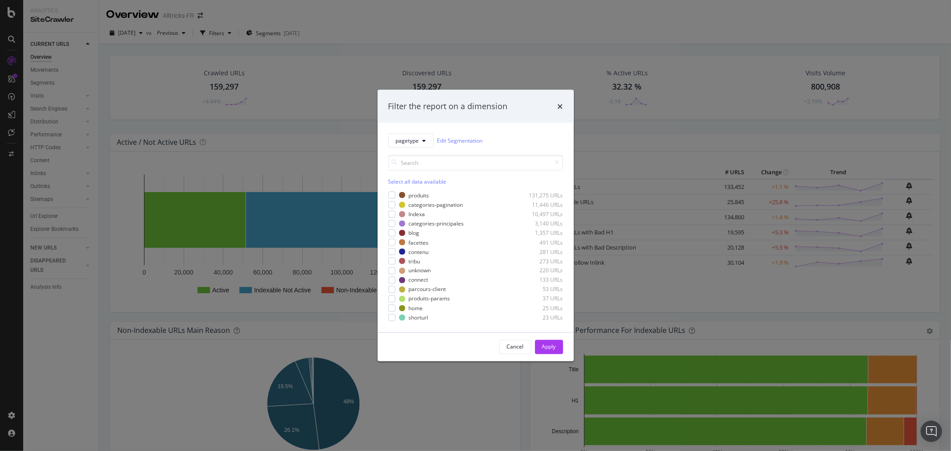
click at [165, 135] on div "Filter the report on a dimension pagetype Edit Segmentation Select all data ava…" at bounding box center [475, 225] width 951 height 451
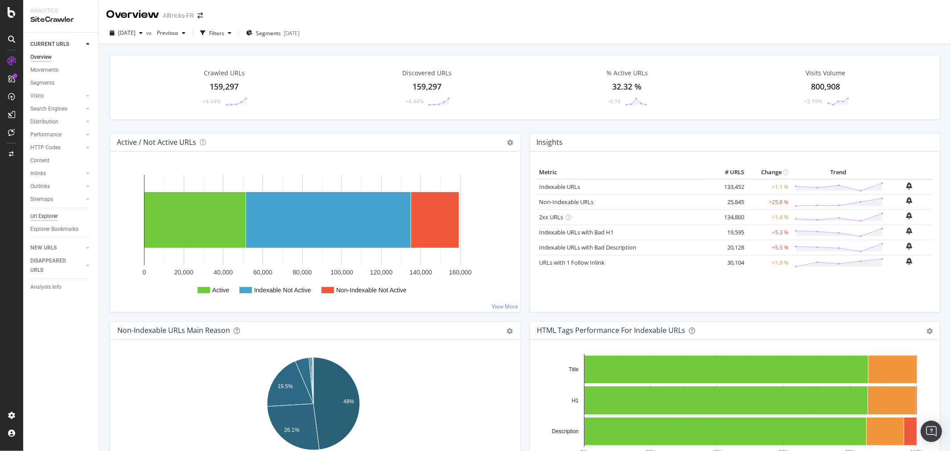
click at [47, 215] on div "Url Explorer" at bounding box center [44, 216] width 28 height 9
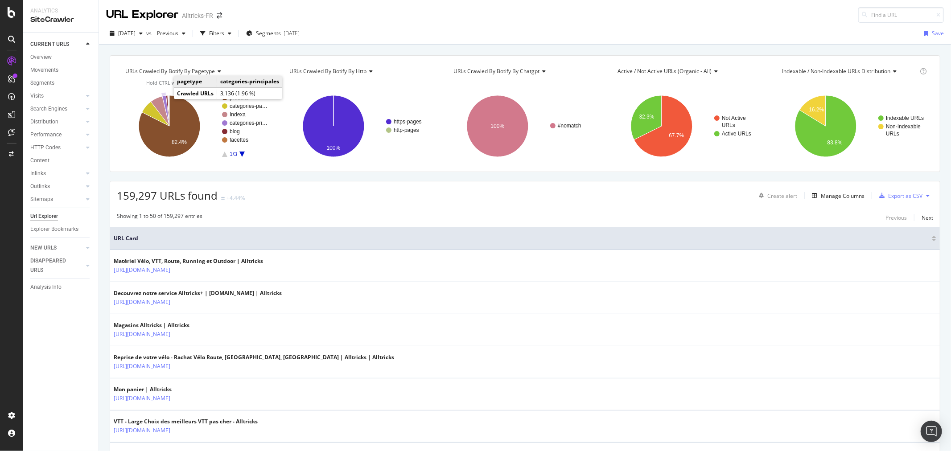
click at [165, 98] on icon "A chart." at bounding box center [165, 110] width 7 height 31
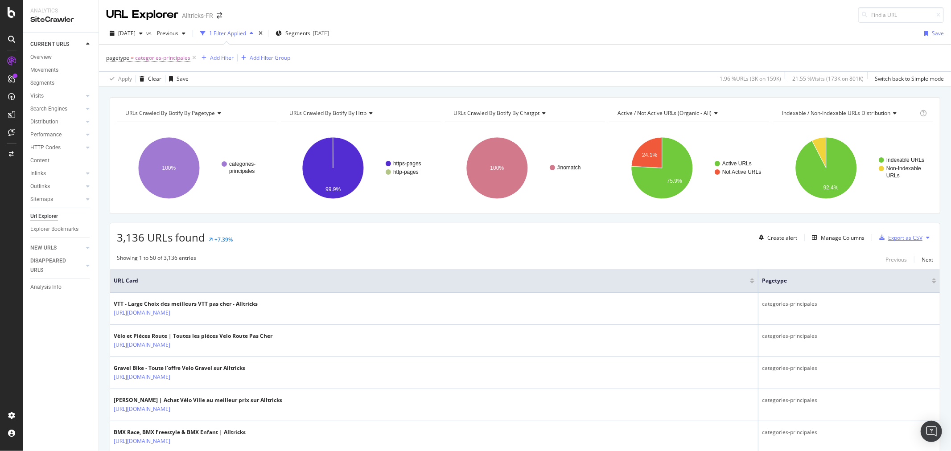
click at [901, 237] on div "Export as CSV" at bounding box center [905, 238] width 34 height 8
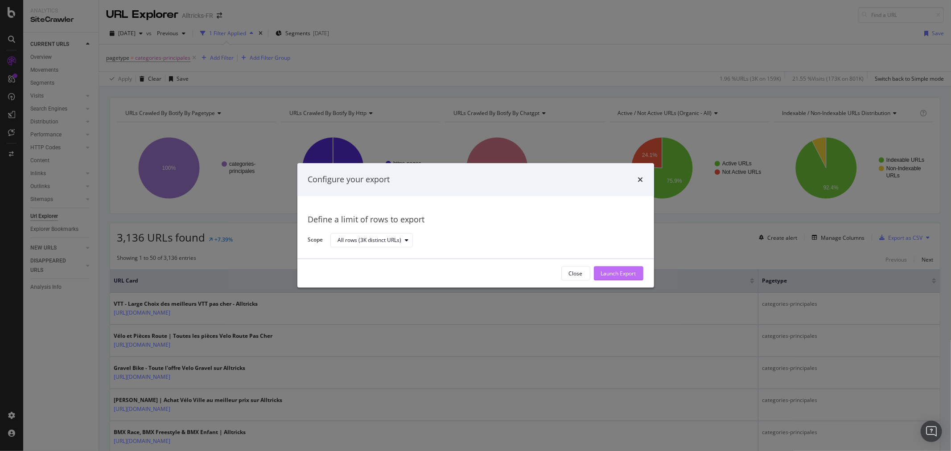
click at [618, 271] on div "Launch Export" at bounding box center [618, 274] width 35 height 8
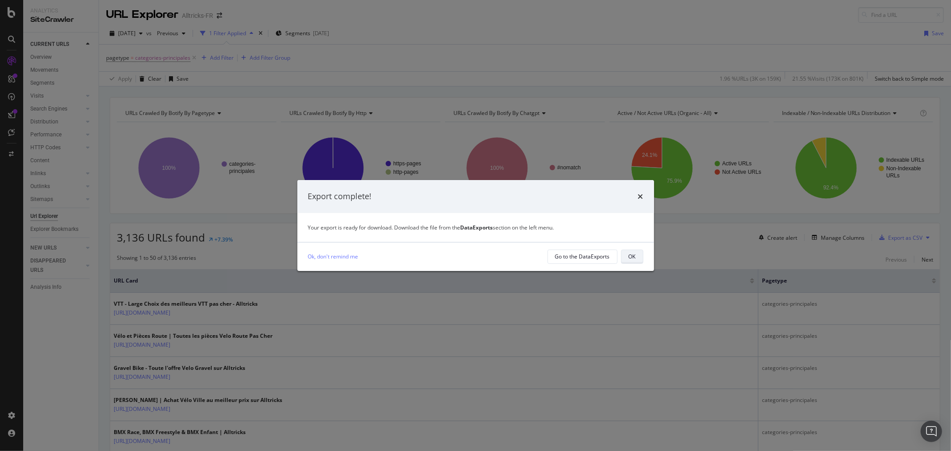
click at [627, 252] on button "OK" at bounding box center [632, 257] width 22 height 14
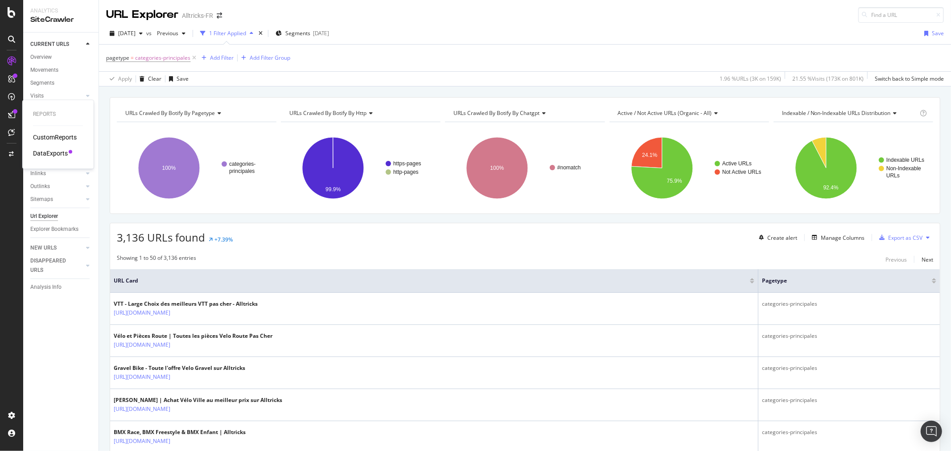
drag, startPoint x: 56, startPoint y: 153, endPoint x: 92, endPoint y: 153, distance: 36.1
click at [56, 153] on div "DataExports" at bounding box center [50, 153] width 35 height 9
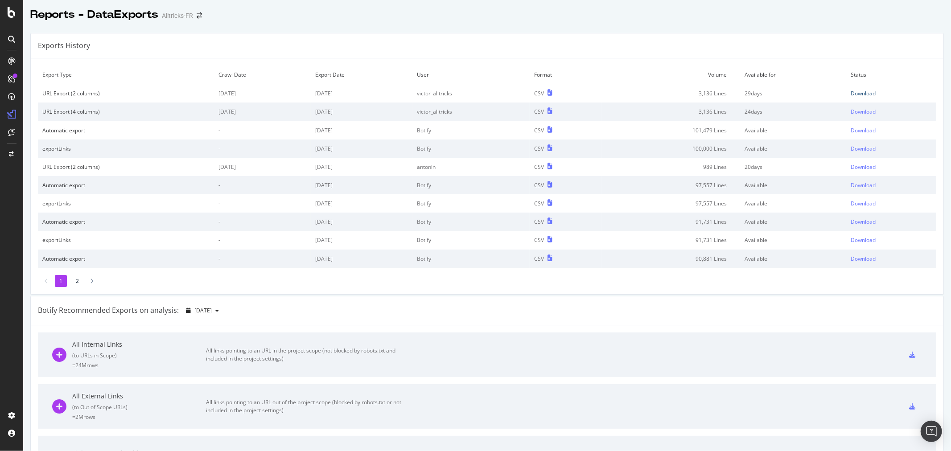
click at [854, 94] on div "Download" at bounding box center [862, 94] width 25 height 8
click at [9, 14] on icon at bounding box center [12, 12] width 8 height 11
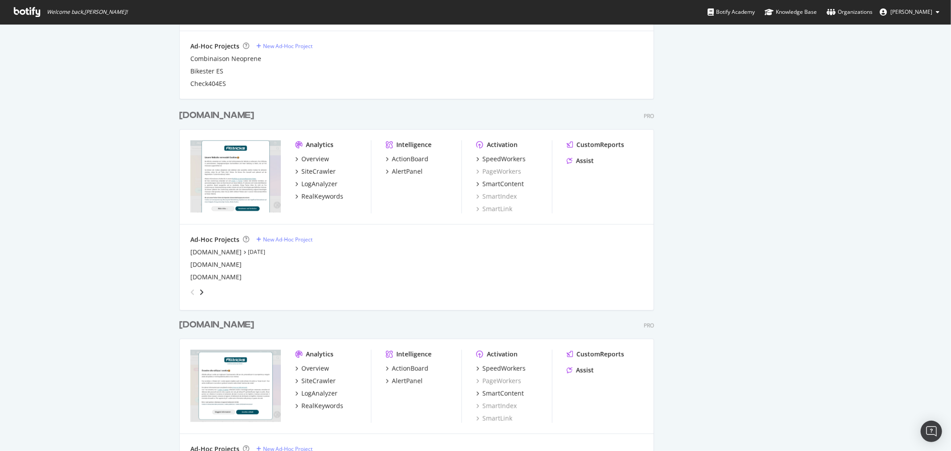
scroll to position [594, 0]
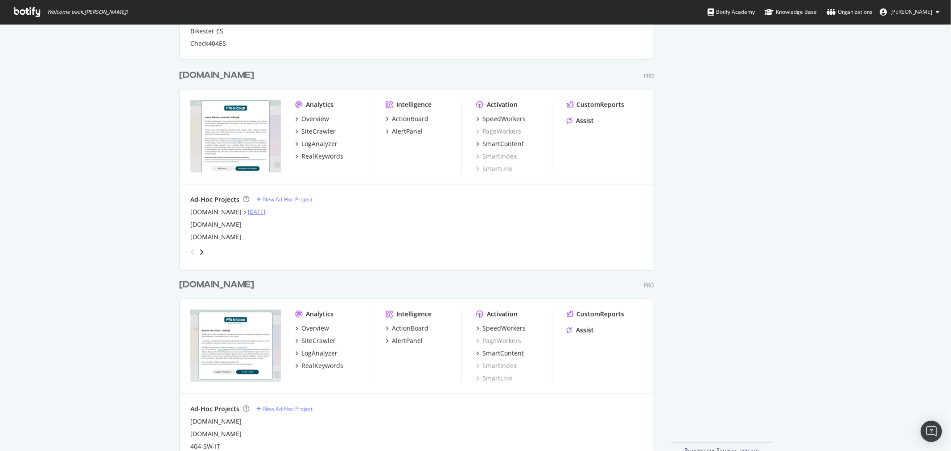
click at [248, 211] on link "Sep 14th 25" at bounding box center [256, 212] width 17 height 8
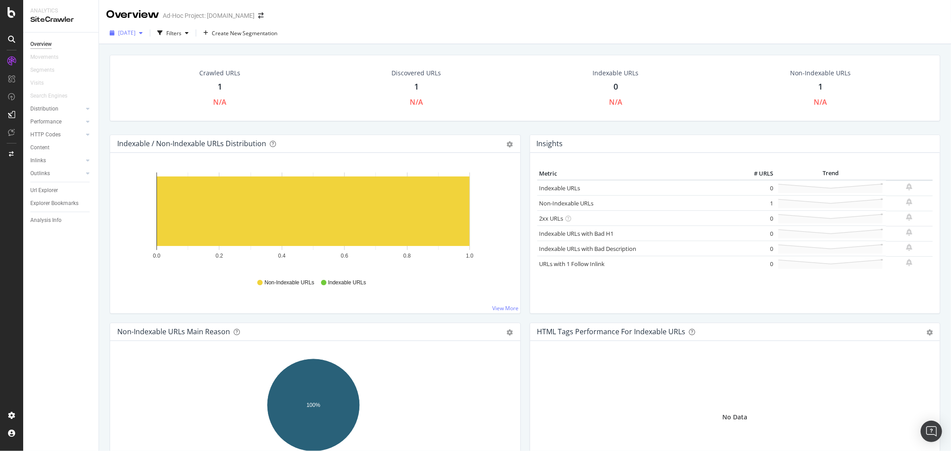
click at [146, 37] on div "2025 Sep. 14th" at bounding box center [126, 32] width 40 height 13
click at [156, 53] on div "2025 Sep. 14th 1.0 URL" at bounding box center [147, 51] width 57 height 8
click at [10, 8] on icon at bounding box center [12, 12] width 8 height 11
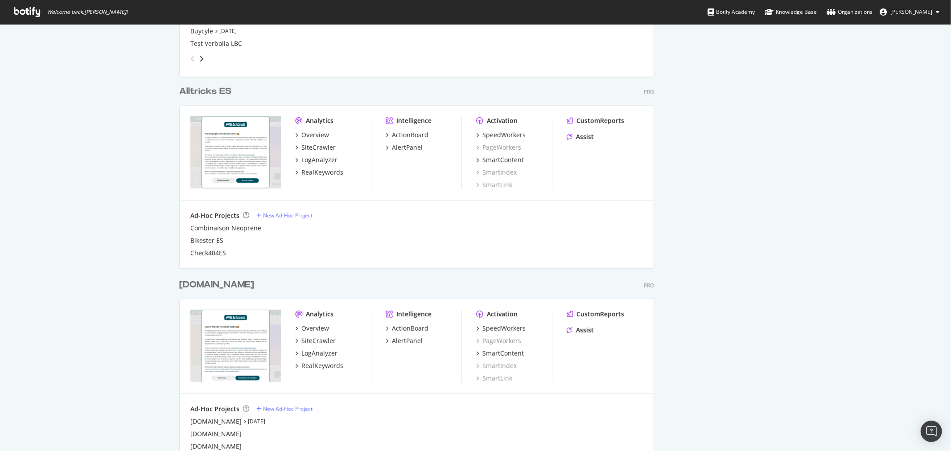
scroll to position [396, 0]
